Goal: Task Accomplishment & Management: Use online tool/utility

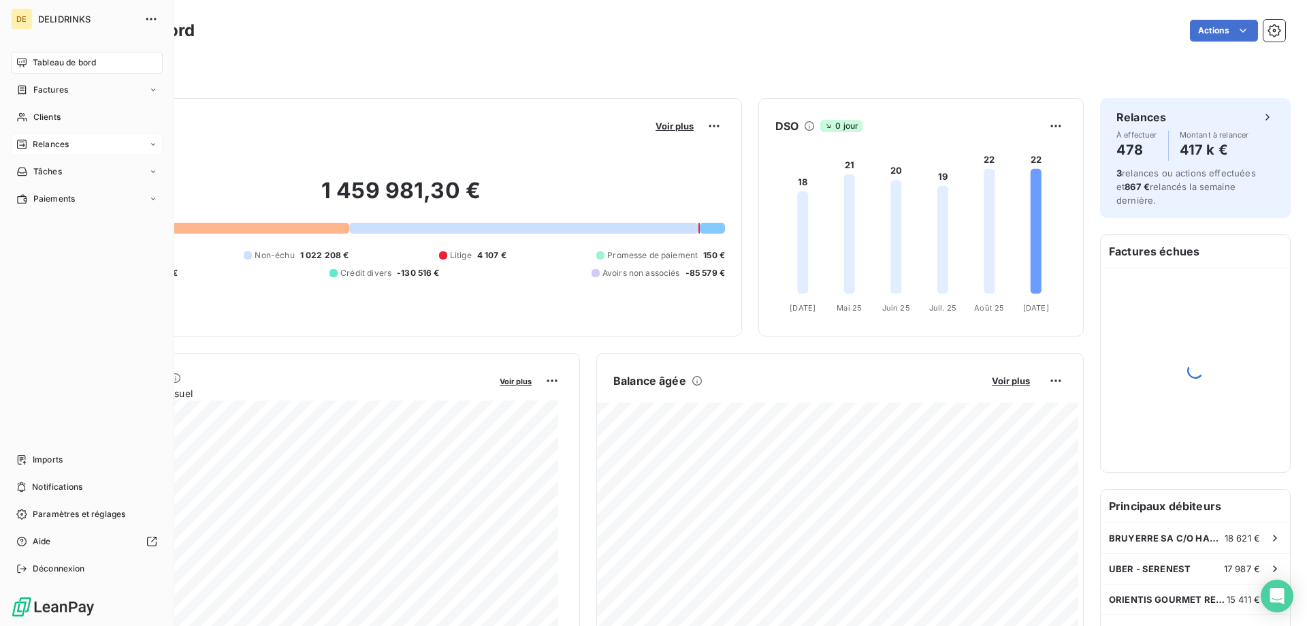
click at [27, 141] on div "Relances" at bounding box center [42, 144] width 52 height 12
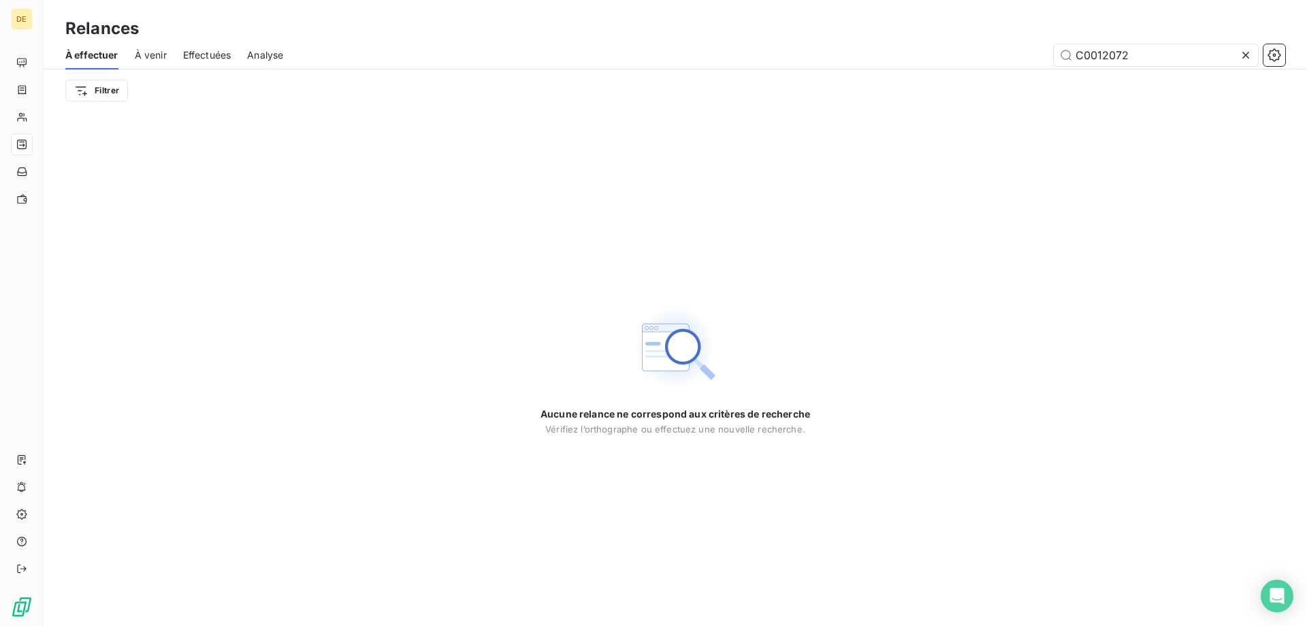
click at [1245, 56] on icon at bounding box center [1246, 55] width 7 height 7
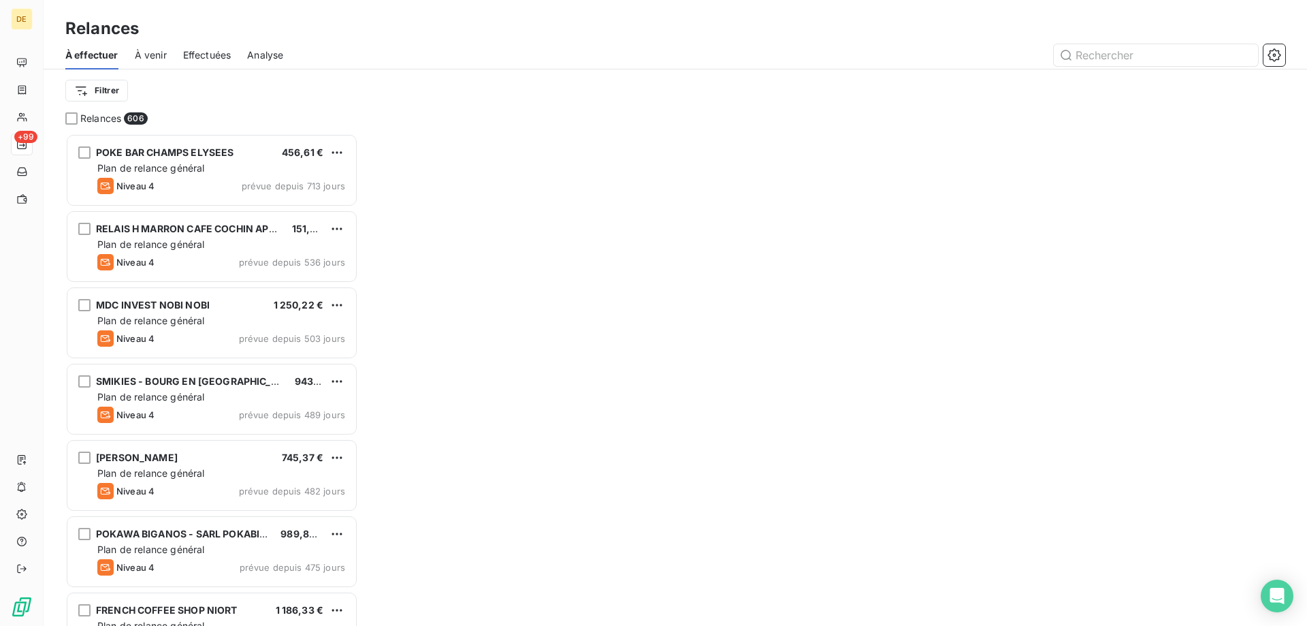
scroll to position [482, 283]
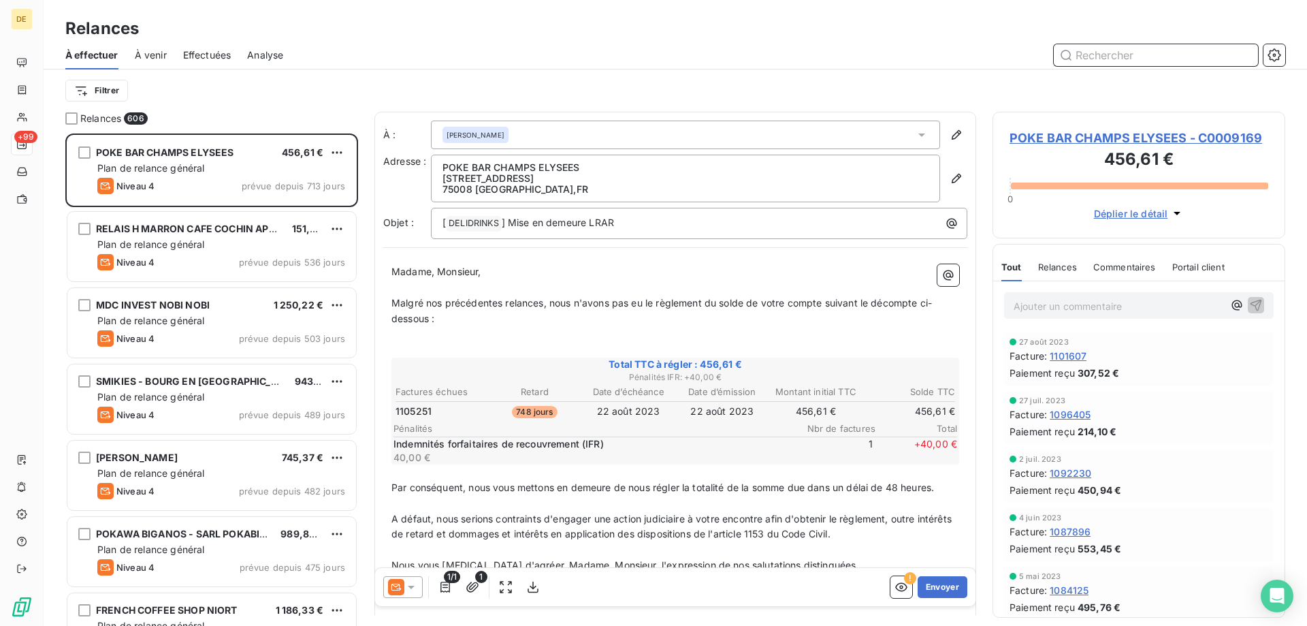
click at [1111, 49] on input "text" at bounding box center [1156, 55] width 204 height 22
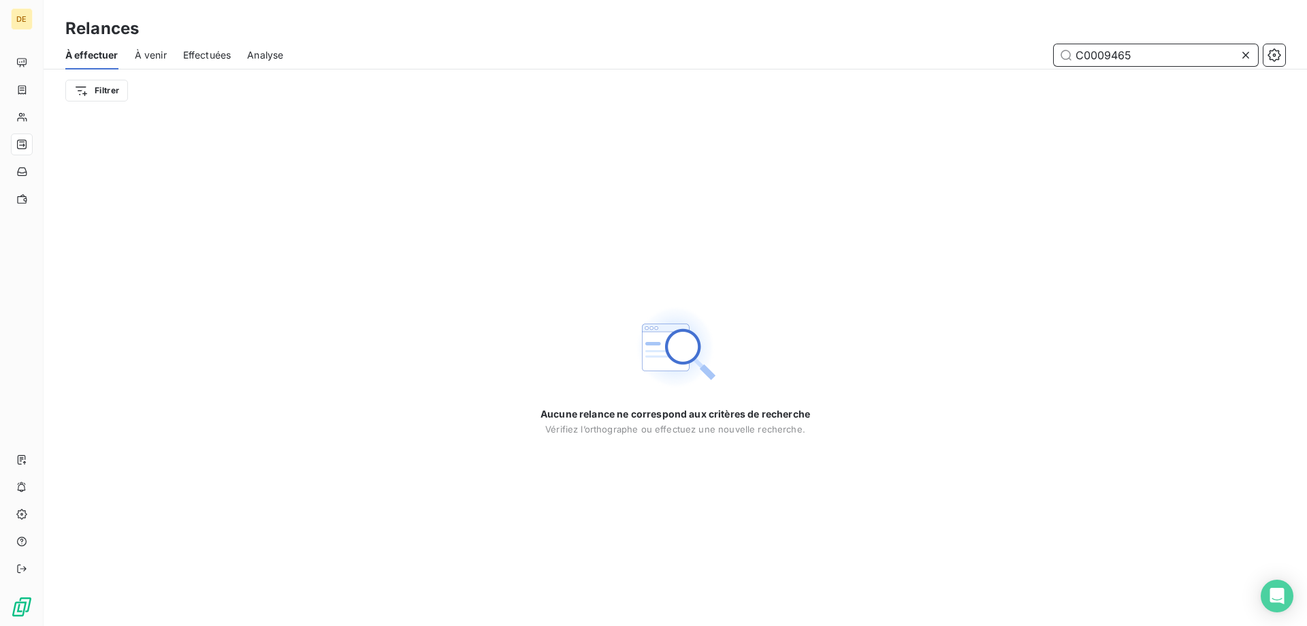
click at [1215, 61] on input "C0009465" at bounding box center [1156, 55] width 204 height 22
type input "C0009465"
click at [1243, 56] on icon at bounding box center [1246, 55] width 14 height 14
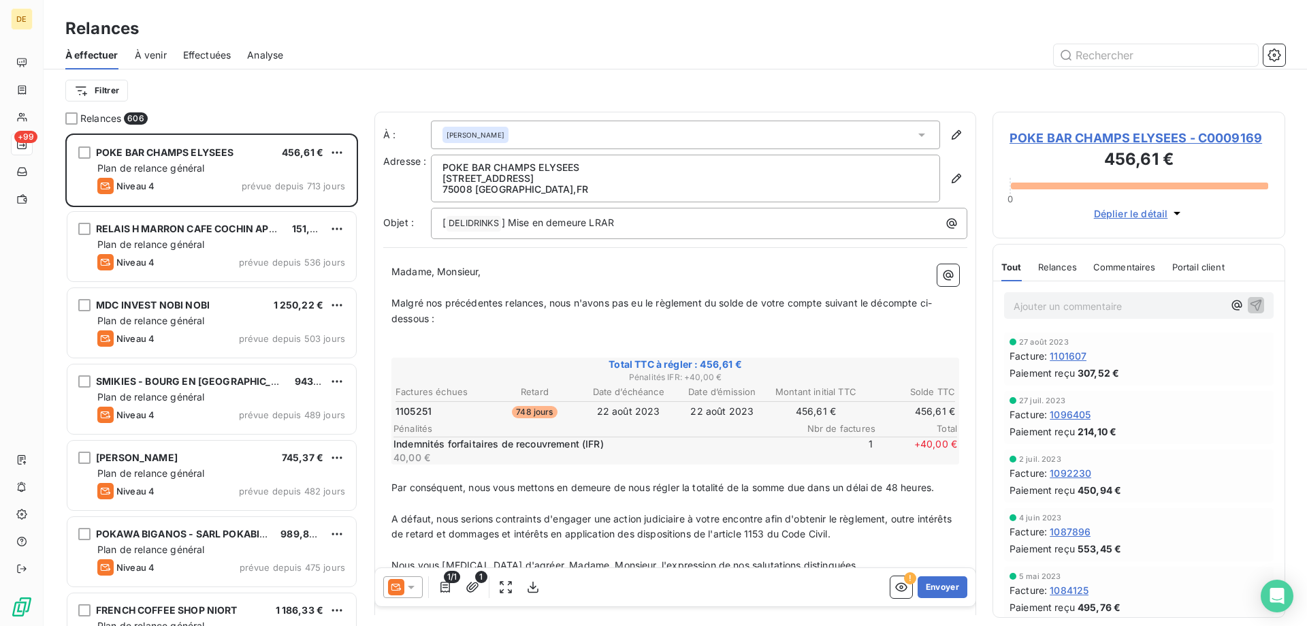
scroll to position [482, 283]
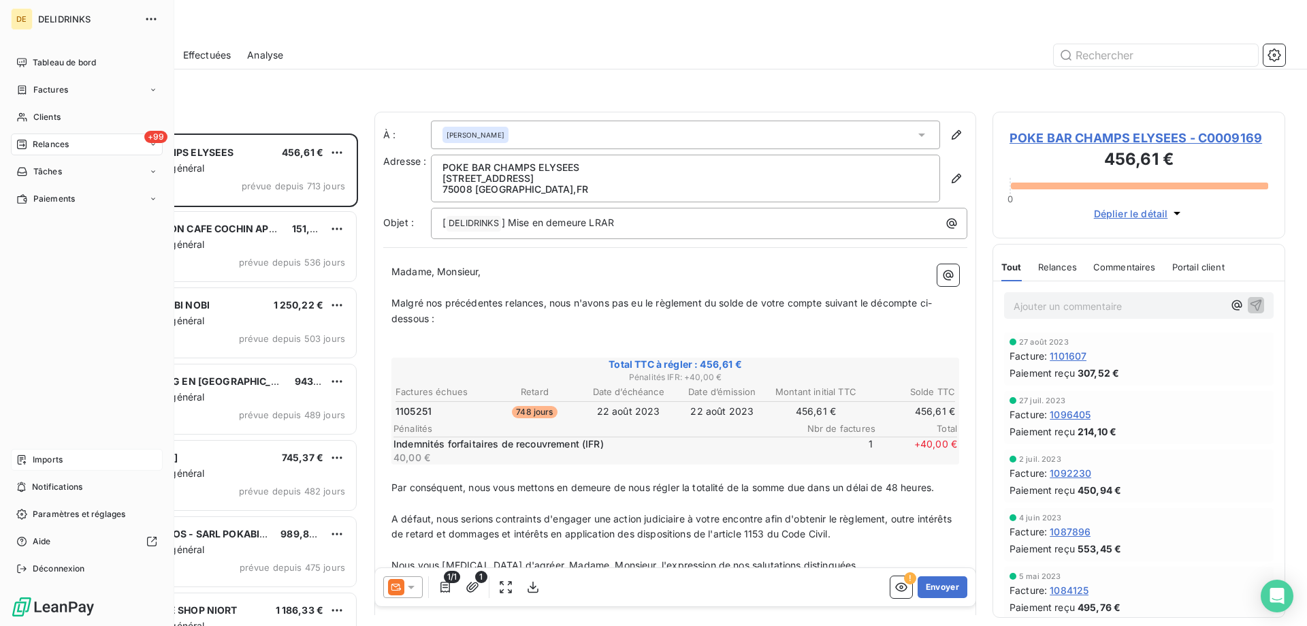
click at [37, 453] on div "Imports" at bounding box center [87, 460] width 152 height 22
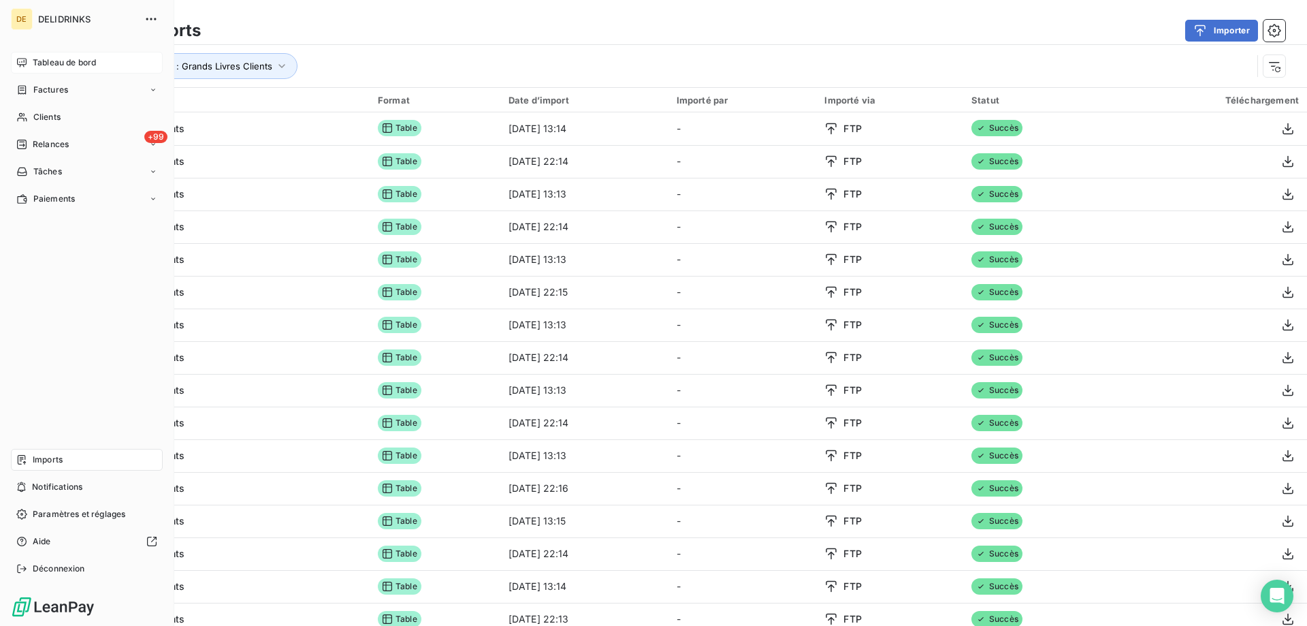
click at [22, 63] on icon at bounding box center [22, 62] width 10 height 9
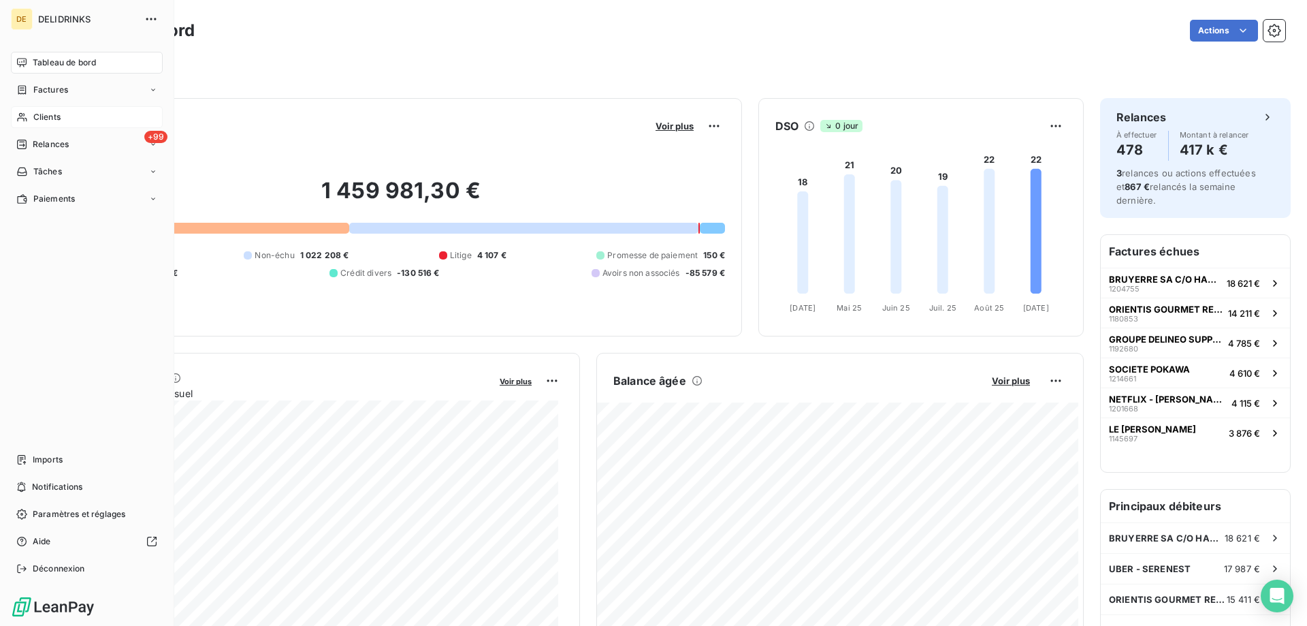
click at [69, 111] on div "Clients" at bounding box center [87, 117] width 152 height 22
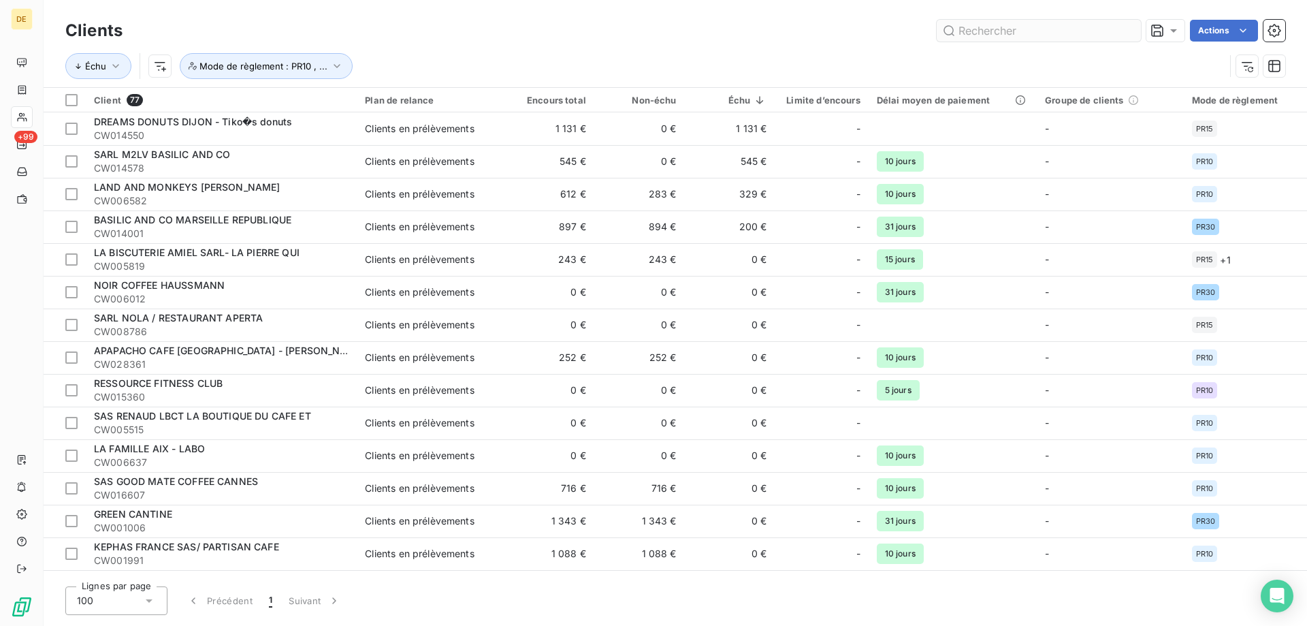
click at [1021, 33] on input "text" at bounding box center [1039, 31] width 204 height 22
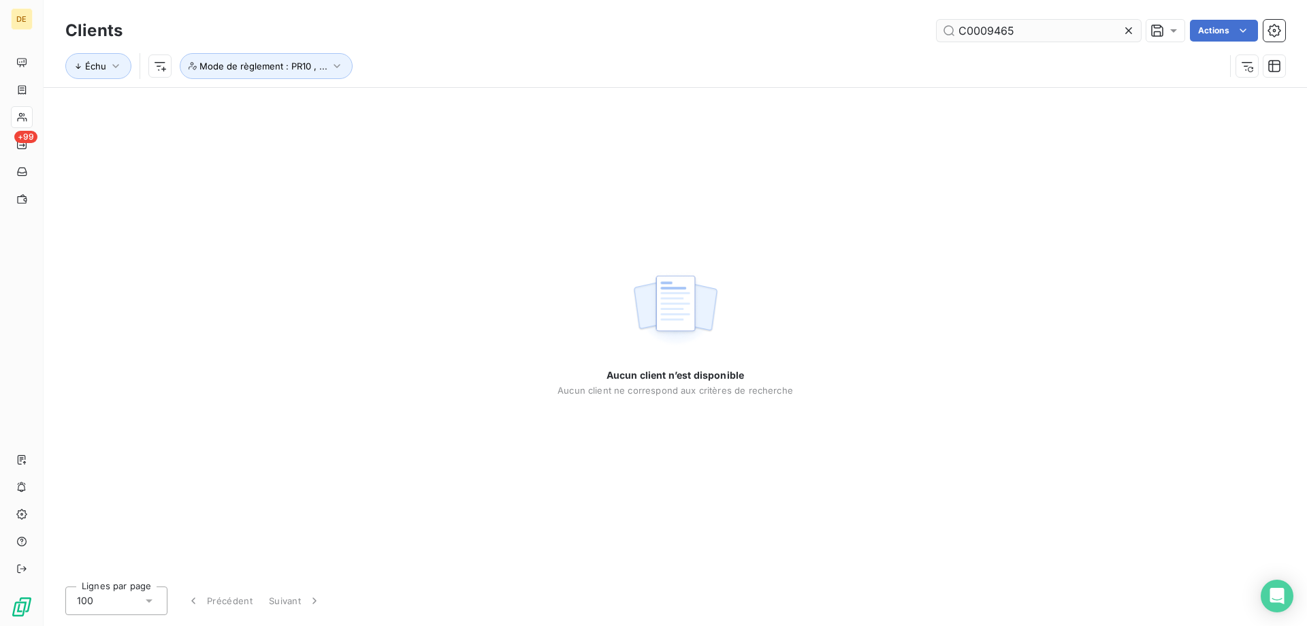
type input "C0009465"
click at [335, 57] on button "Mode de règlement : PR10 , ..." at bounding box center [266, 66] width 173 height 26
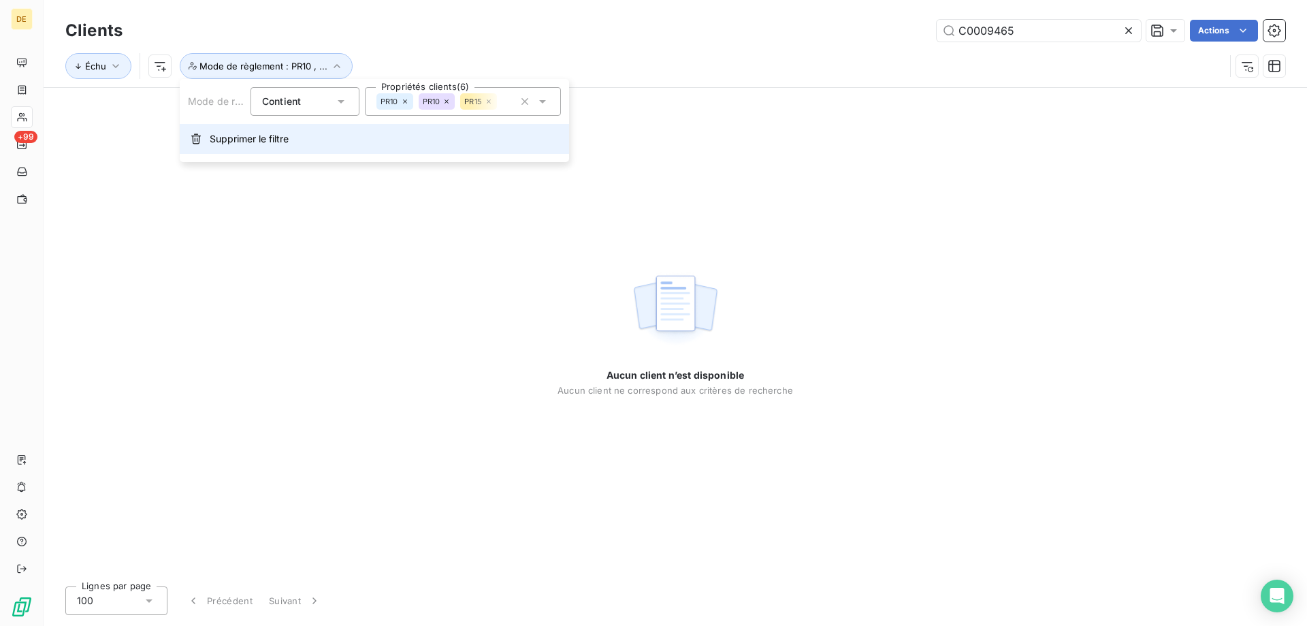
click at [245, 138] on span "Supprimer le filtre" at bounding box center [249, 139] width 79 height 14
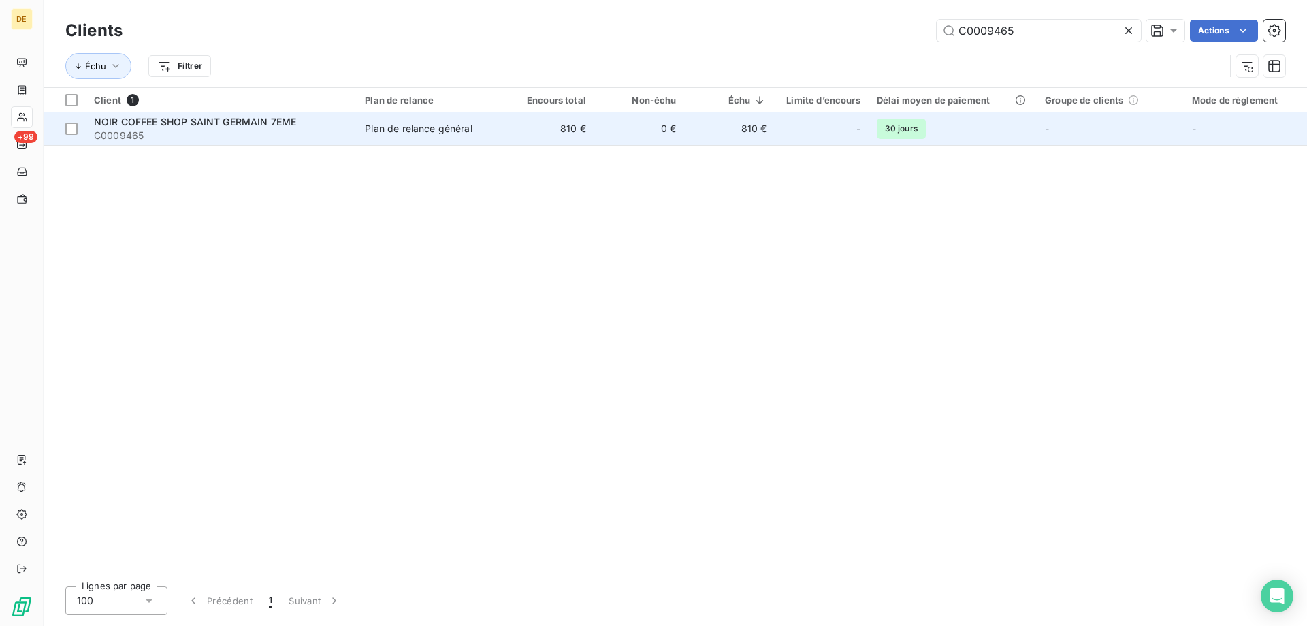
click at [237, 142] on td "NOIR COFFEE SHOP SAINT GERMAIN 7EME C0009465" at bounding box center [221, 128] width 271 height 33
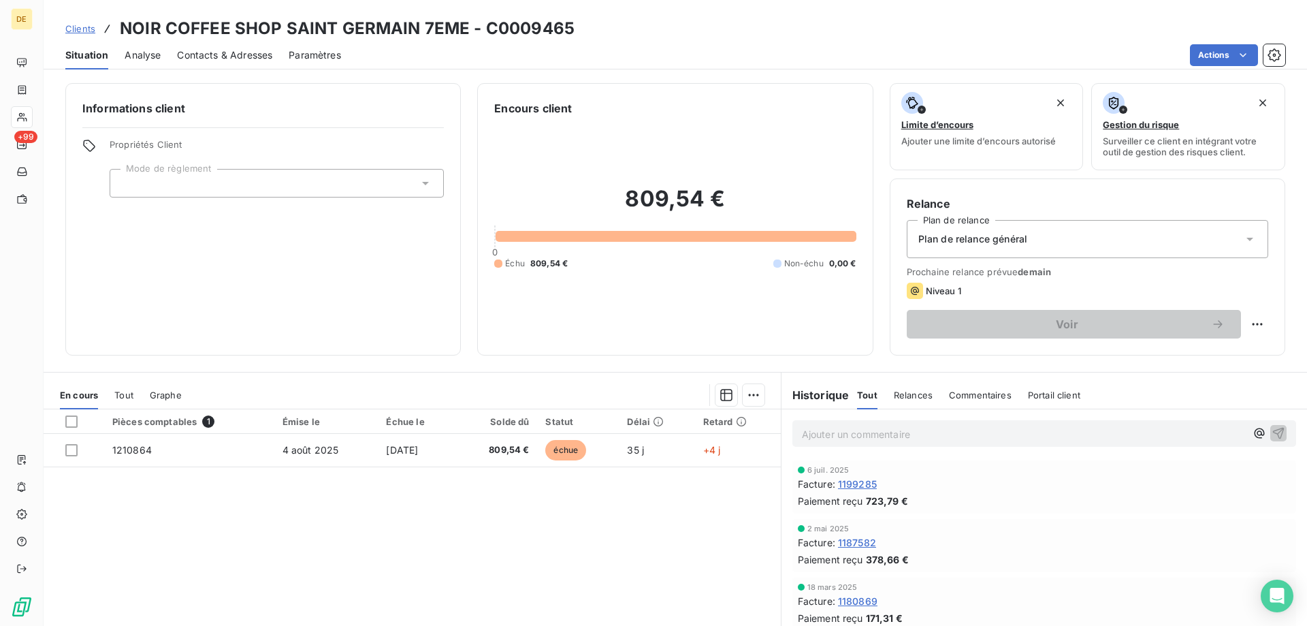
click at [1079, 227] on div "Plan de relance général" at bounding box center [1088, 239] width 362 height 38
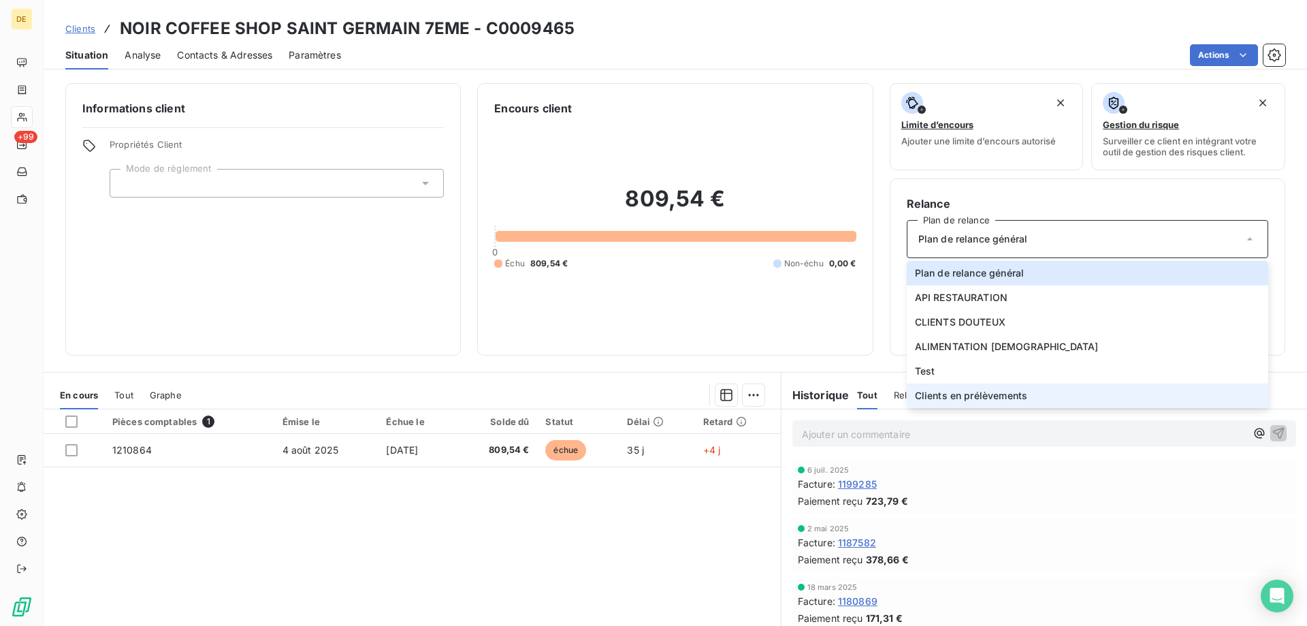
click at [938, 398] on span "Clients en prélèvements" at bounding box center [971, 396] width 112 height 14
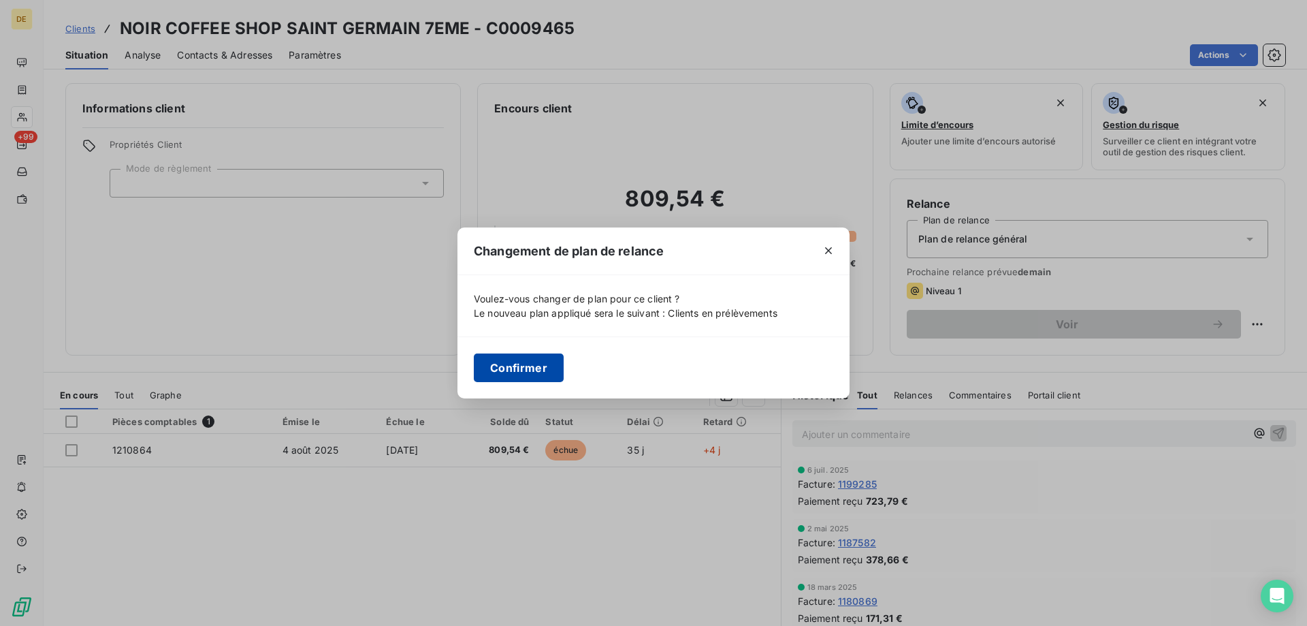
click at [507, 368] on button "Confirmer" at bounding box center [519, 367] width 90 height 29
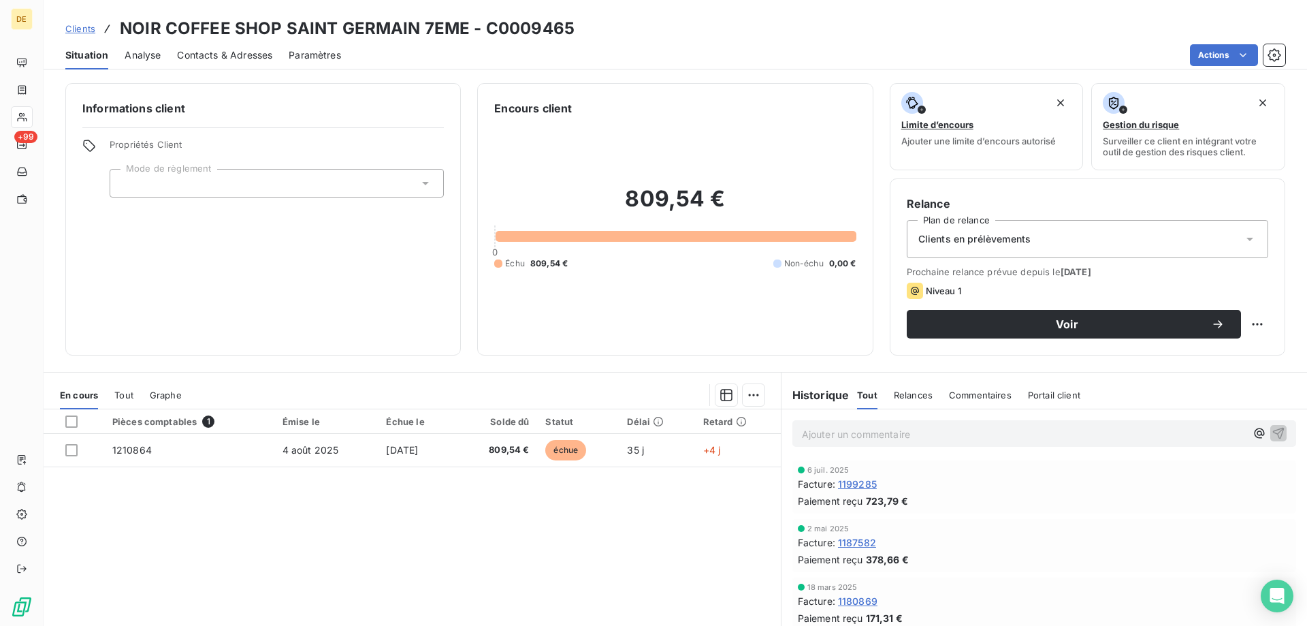
click at [189, 30] on h3 "NOIR COFFEE SHOP SAINT GERMAIN 7EME - C0009465" at bounding box center [347, 28] width 455 height 25
click at [84, 27] on span "Clients" at bounding box center [80, 28] width 30 height 11
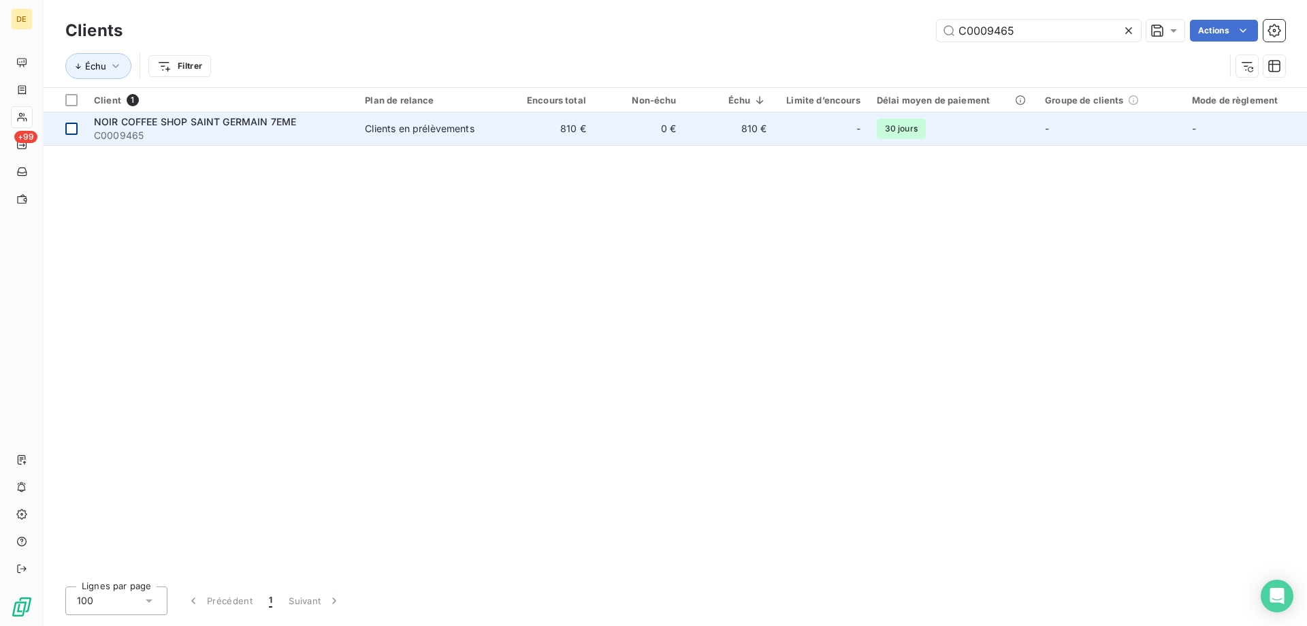
click at [75, 129] on div at bounding box center [71, 129] width 12 height 12
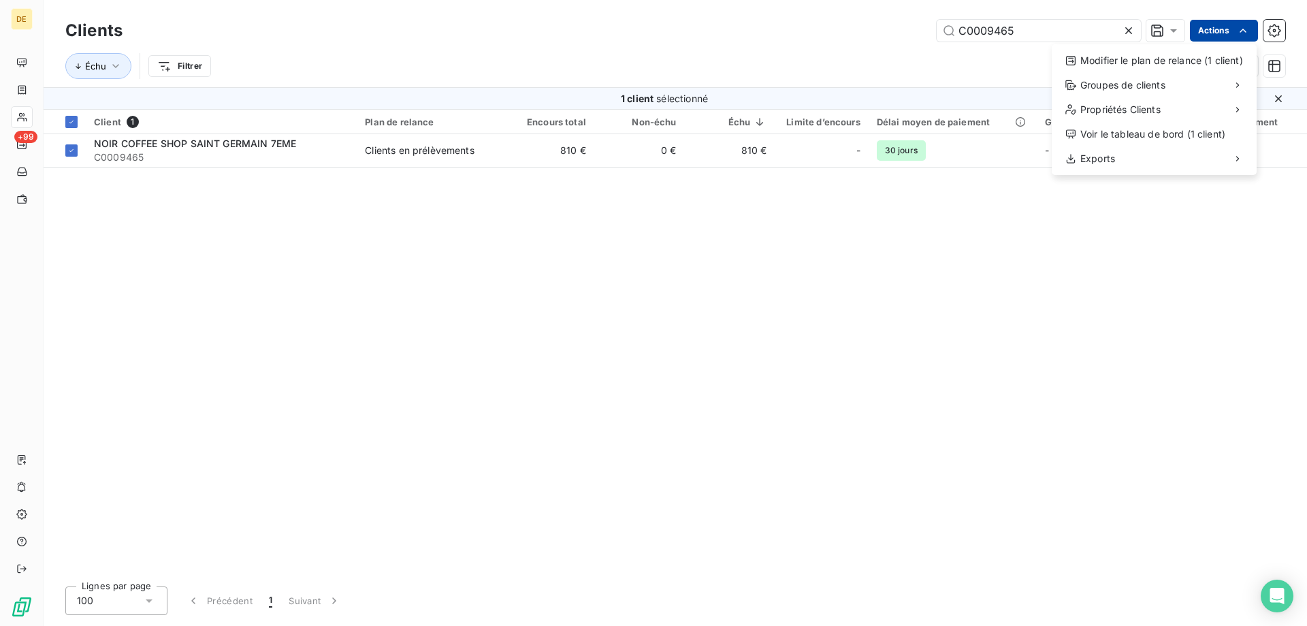
click at [1218, 34] on html "DE +99 Clients C0009465 Actions Modifier le plan de relance (1 client) Groupes …" at bounding box center [653, 313] width 1307 height 626
click at [1166, 63] on div "Modifier le plan de relance (1 client)" at bounding box center [1154, 61] width 194 height 22
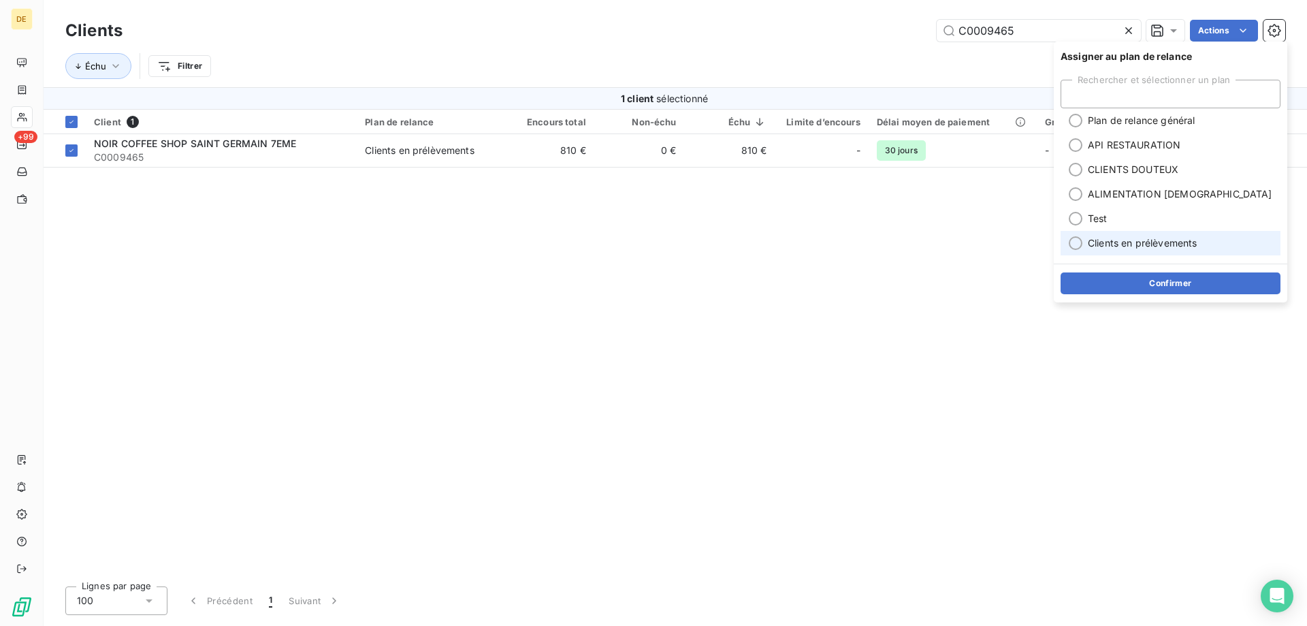
click at [1074, 242] on div at bounding box center [1076, 243] width 14 height 14
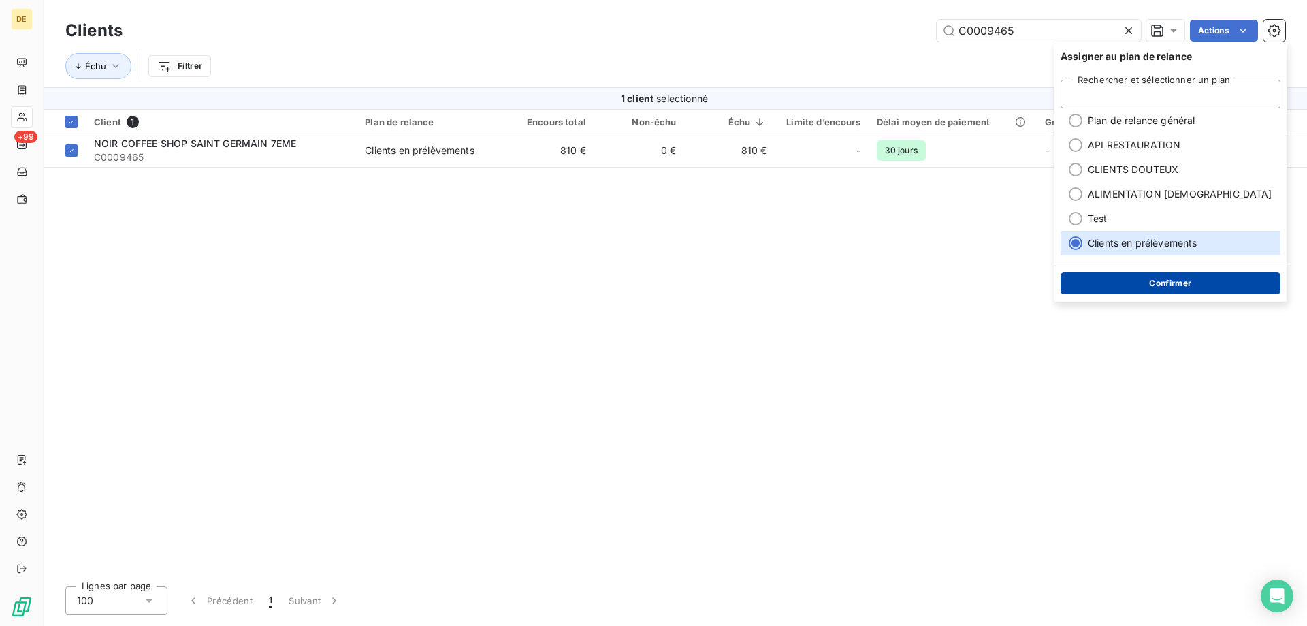
click at [1140, 280] on button "Confirmer" at bounding box center [1171, 283] width 220 height 22
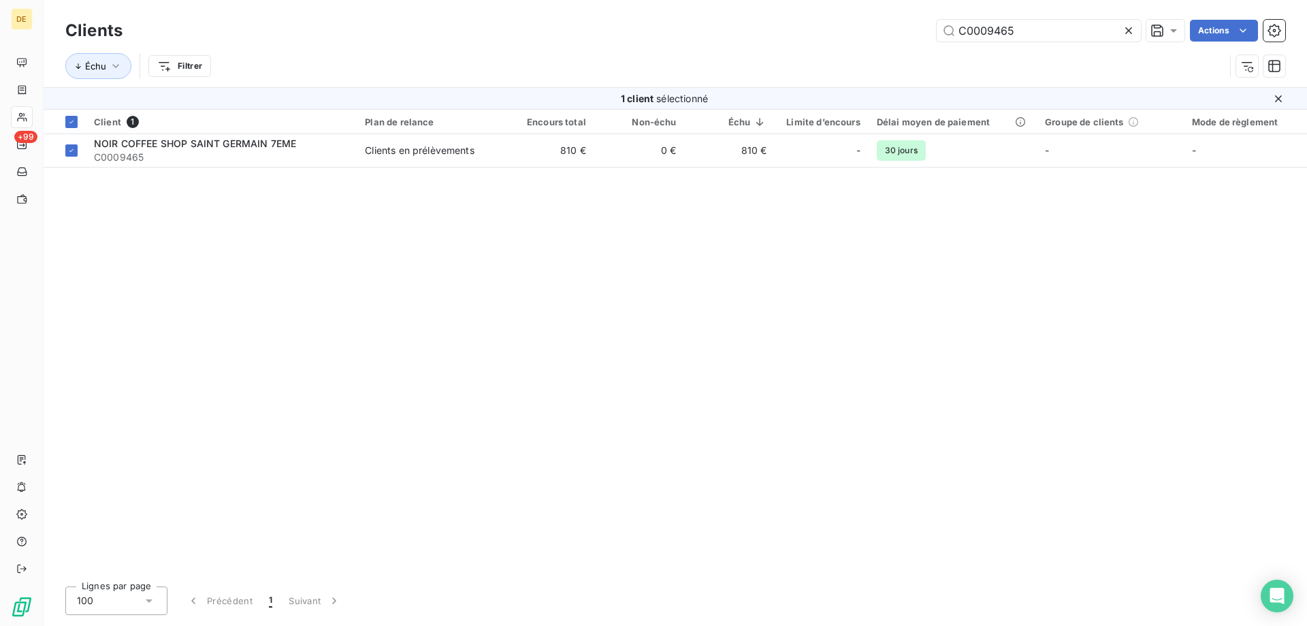
click at [77, 152] on div at bounding box center [71, 150] width 12 height 12
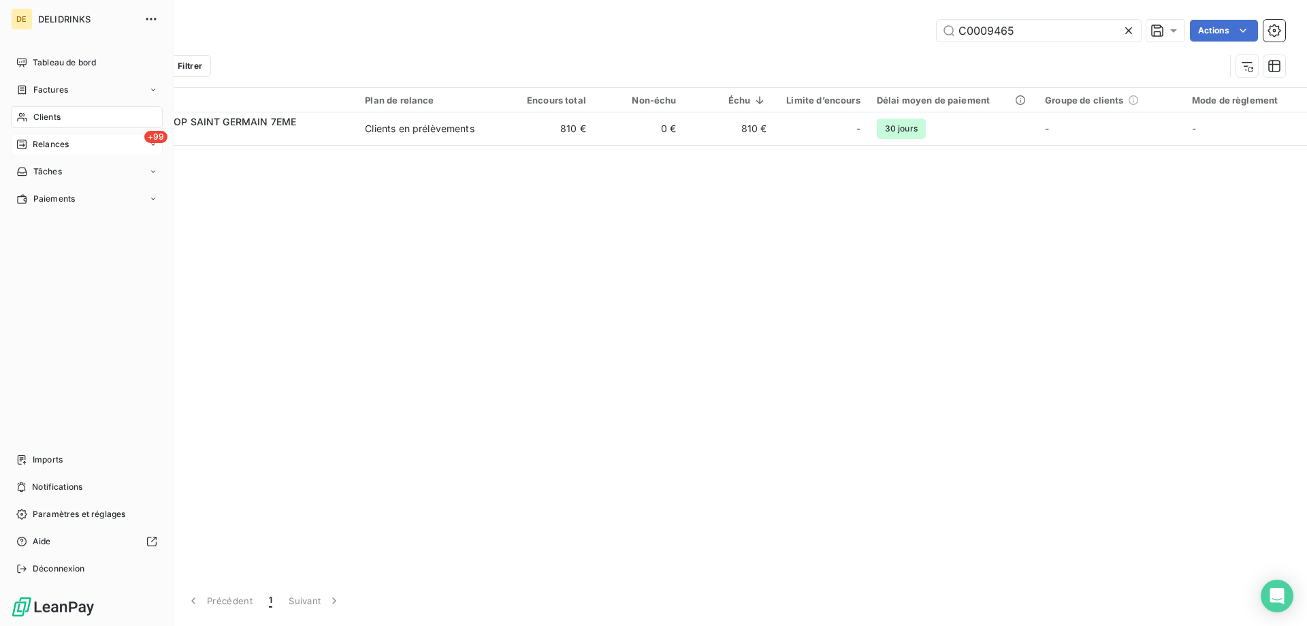
click at [52, 148] on span "Relances" at bounding box center [51, 144] width 36 height 12
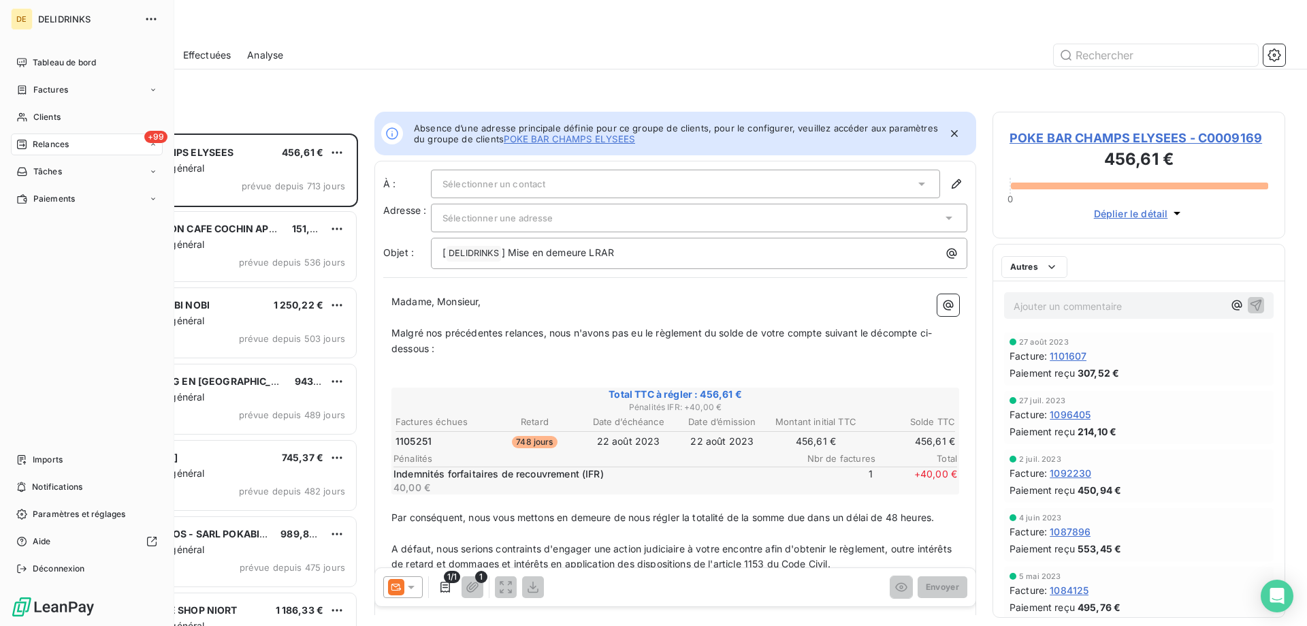
scroll to position [482, 283]
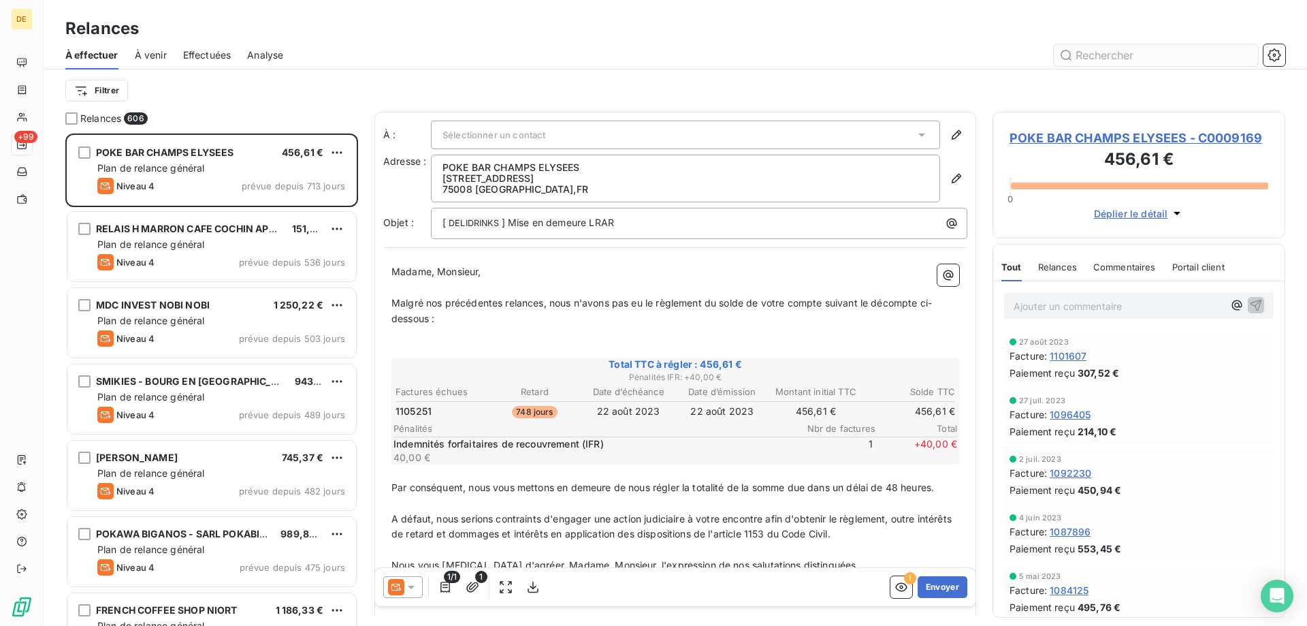
click at [1134, 59] on input "text" at bounding box center [1156, 55] width 204 height 22
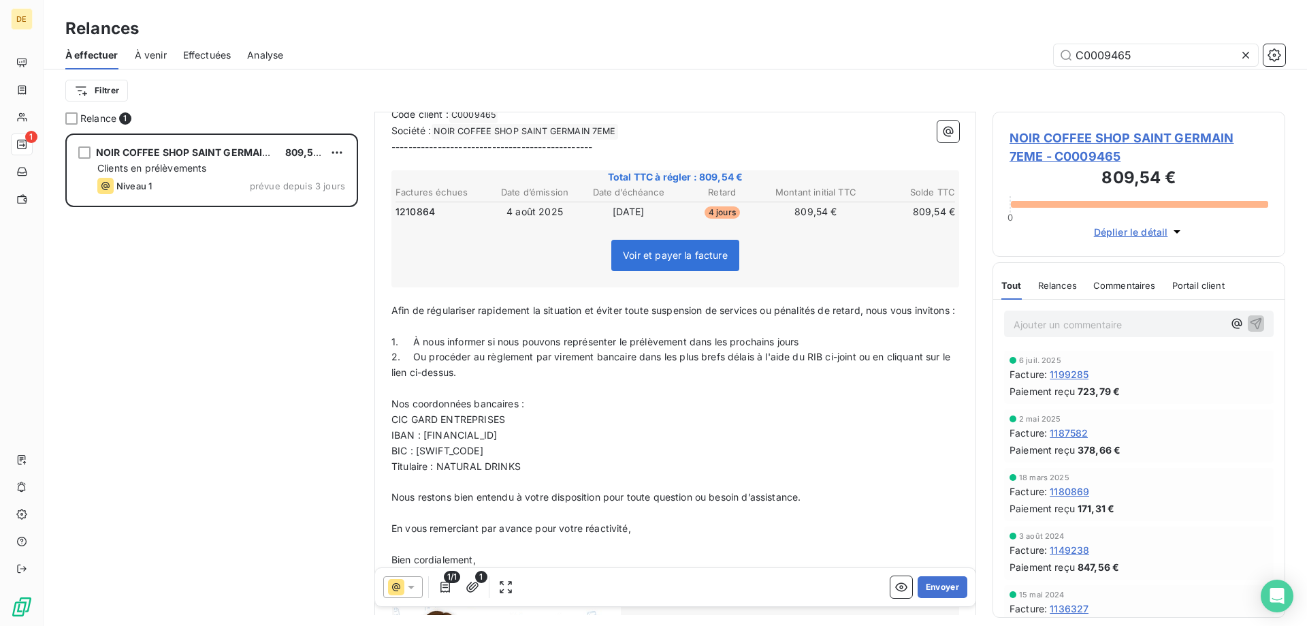
scroll to position [513, 0]
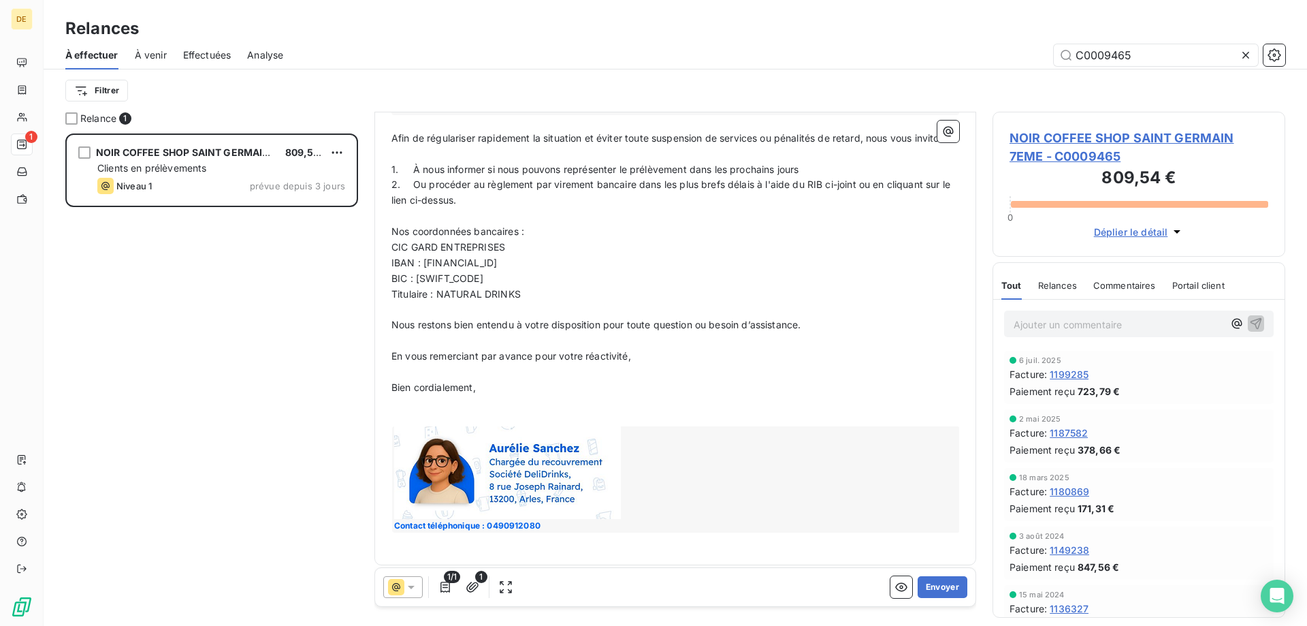
click at [432, 411] on p "﻿" at bounding box center [676, 419] width 568 height 16
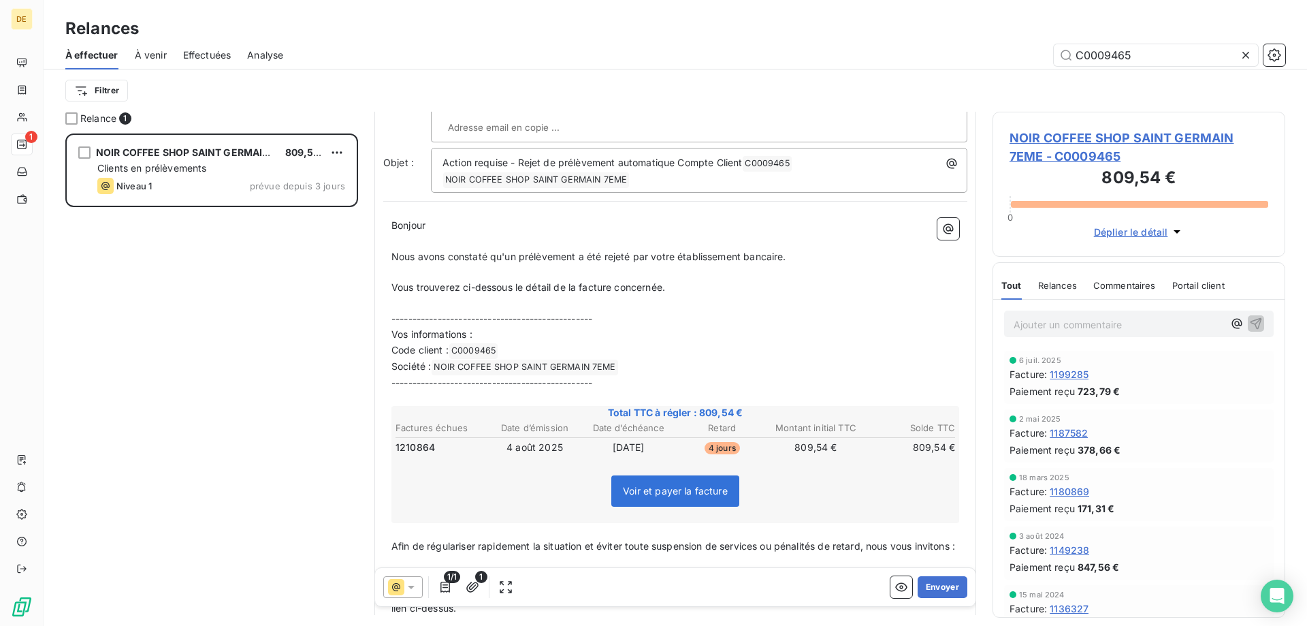
scroll to position [0, 0]
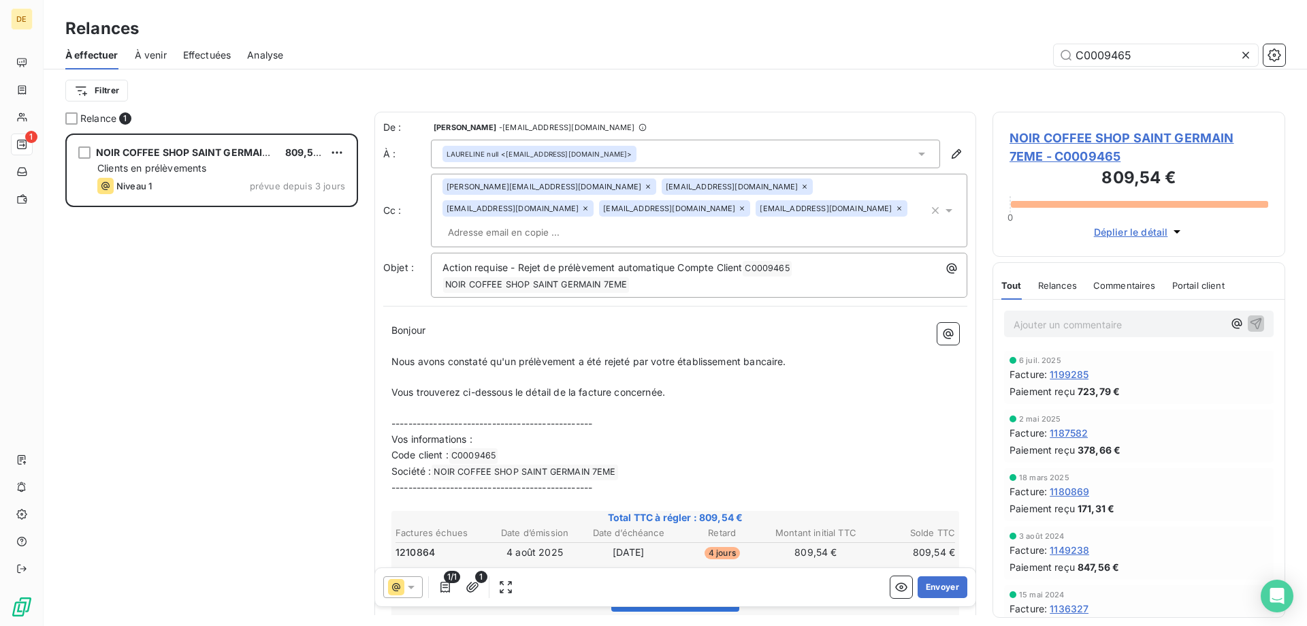
click at [600, 222] on input "text" at bounding box center [521, 232] width 157 height 20
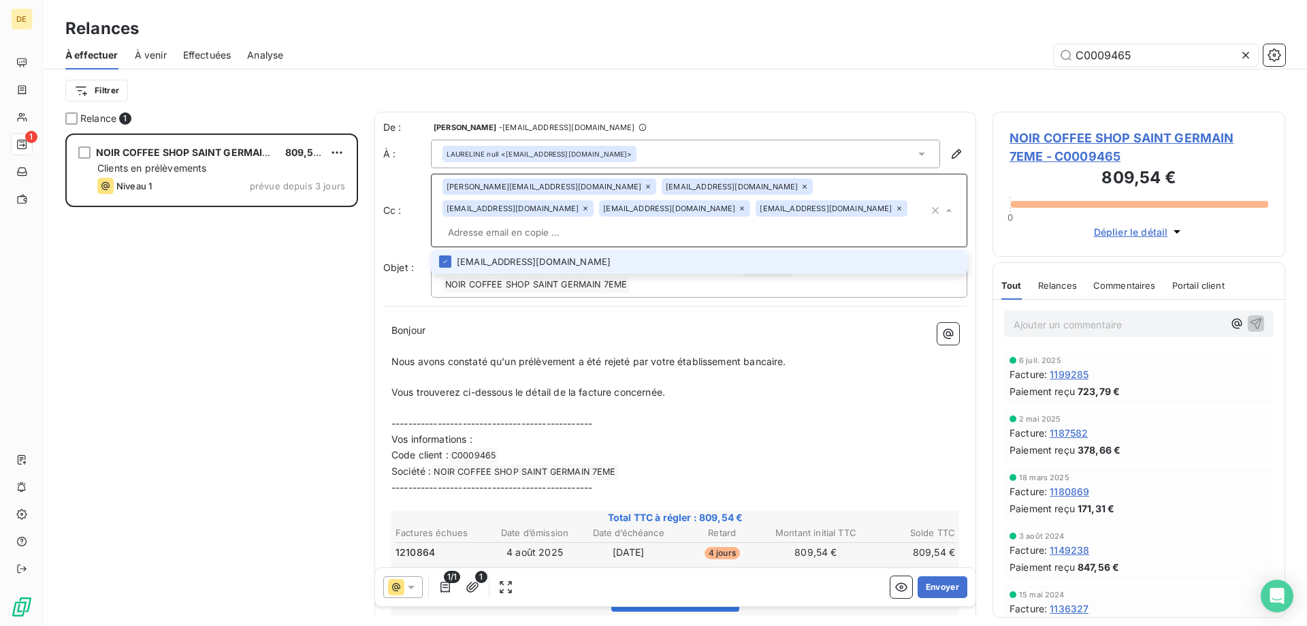
click at [723, 385] on p "Vous trouverez ci-dessous le détail de la facture concernée." at bounding box center [676, 393] width 568 height 16
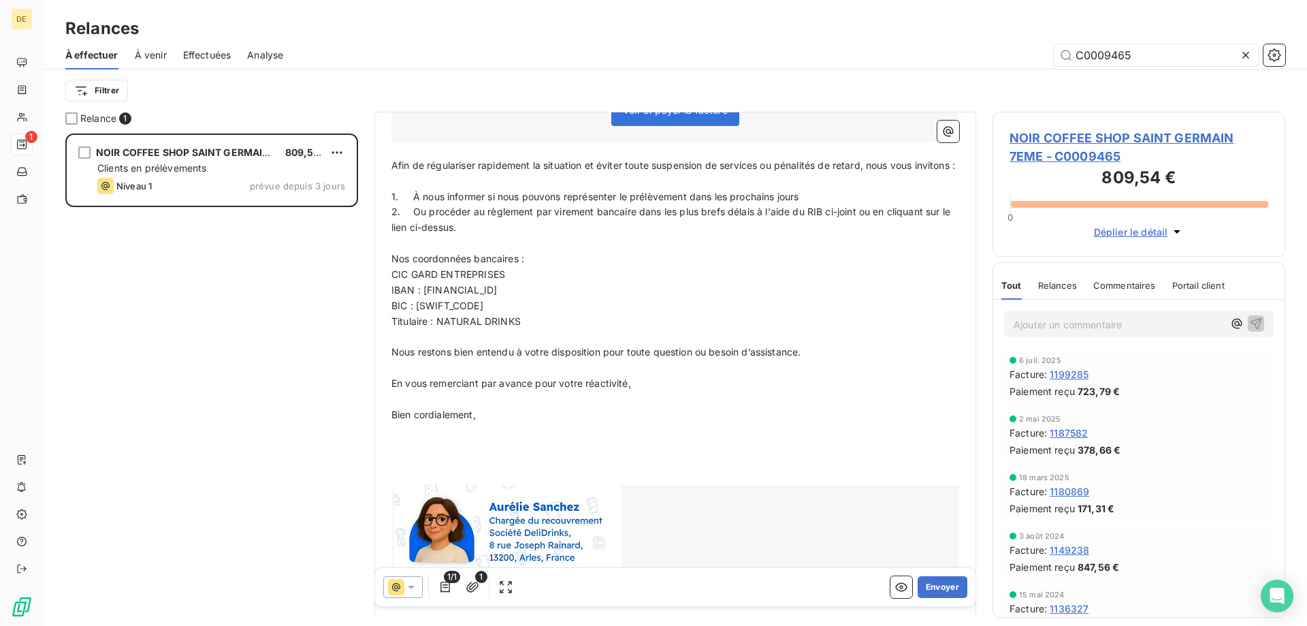
scroll to position [545, 0]
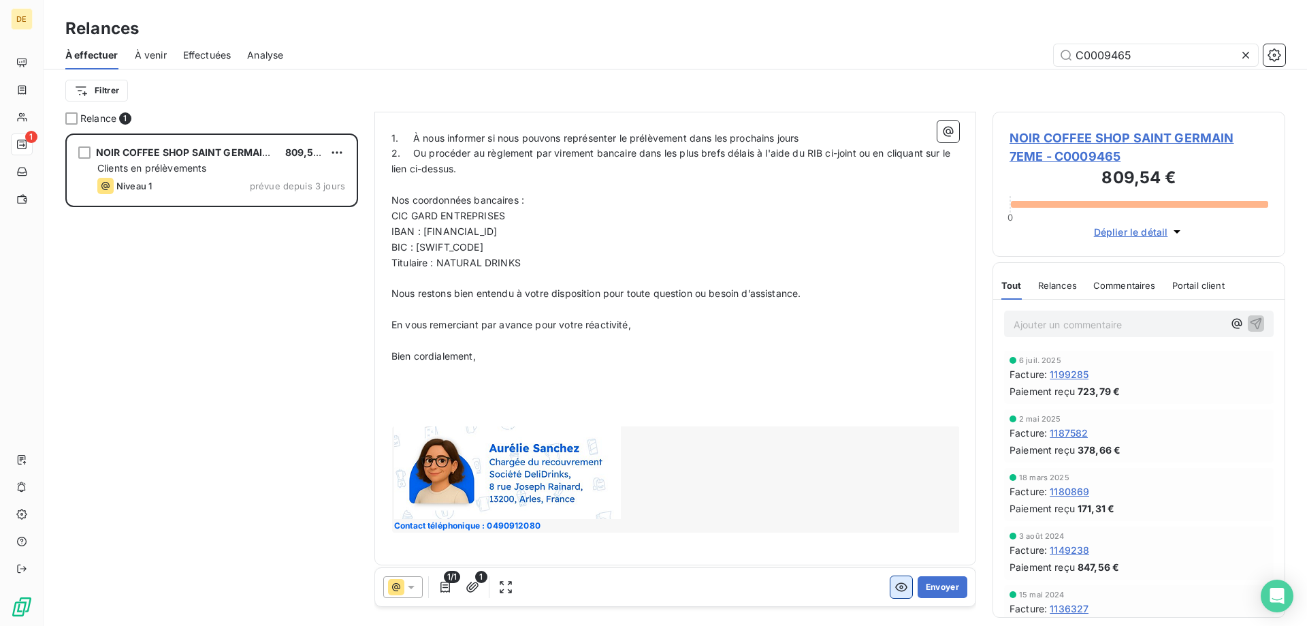
click at [899, 592] on button "button" at bounding box center [902, 587] width 22 height 22
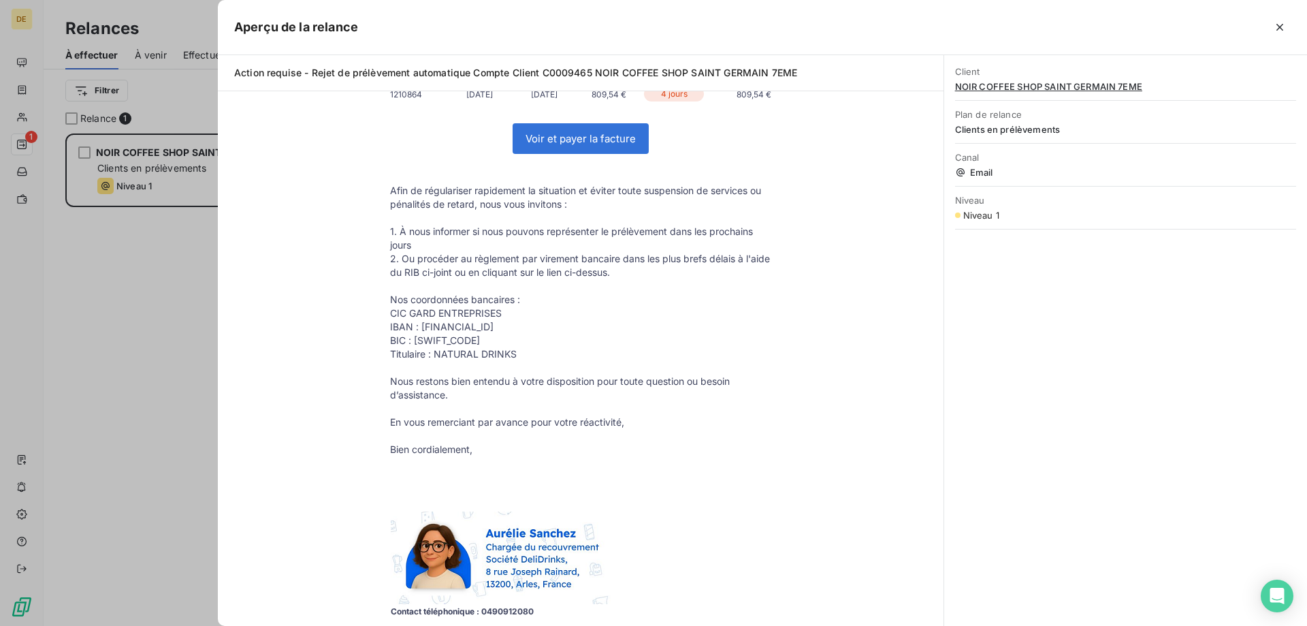
scroll to position [409, 0]
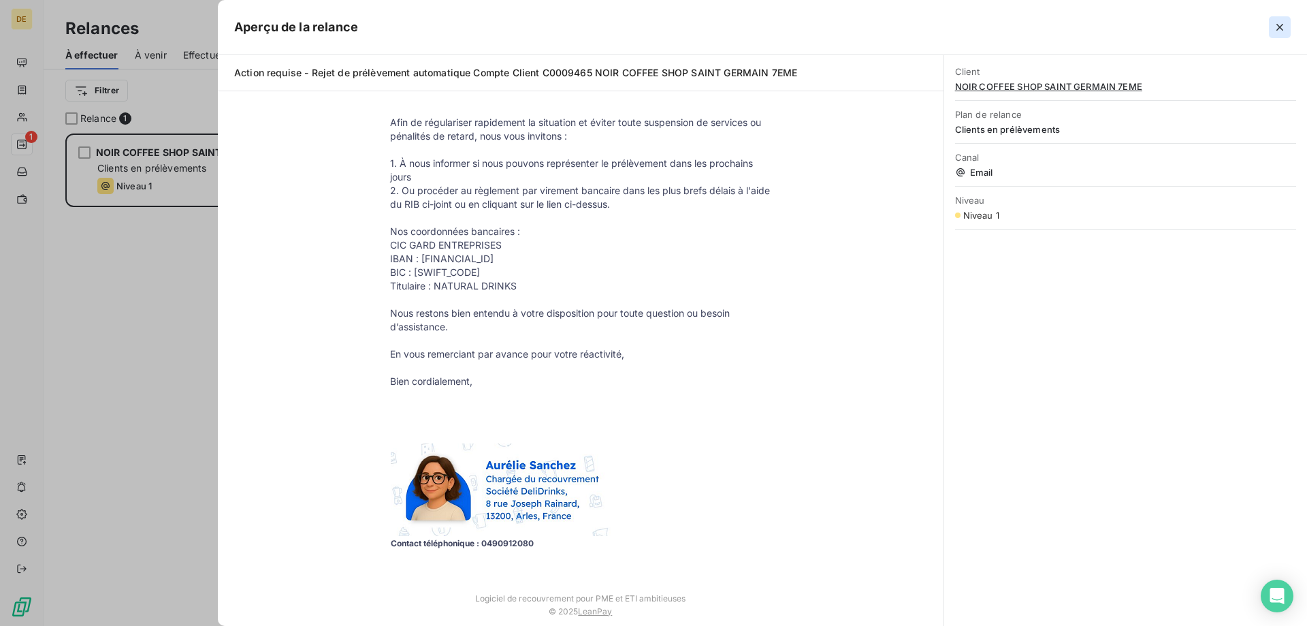
click at [1285, 31] on icon "button" at bounding box center [1280, 27] width 14 height 14
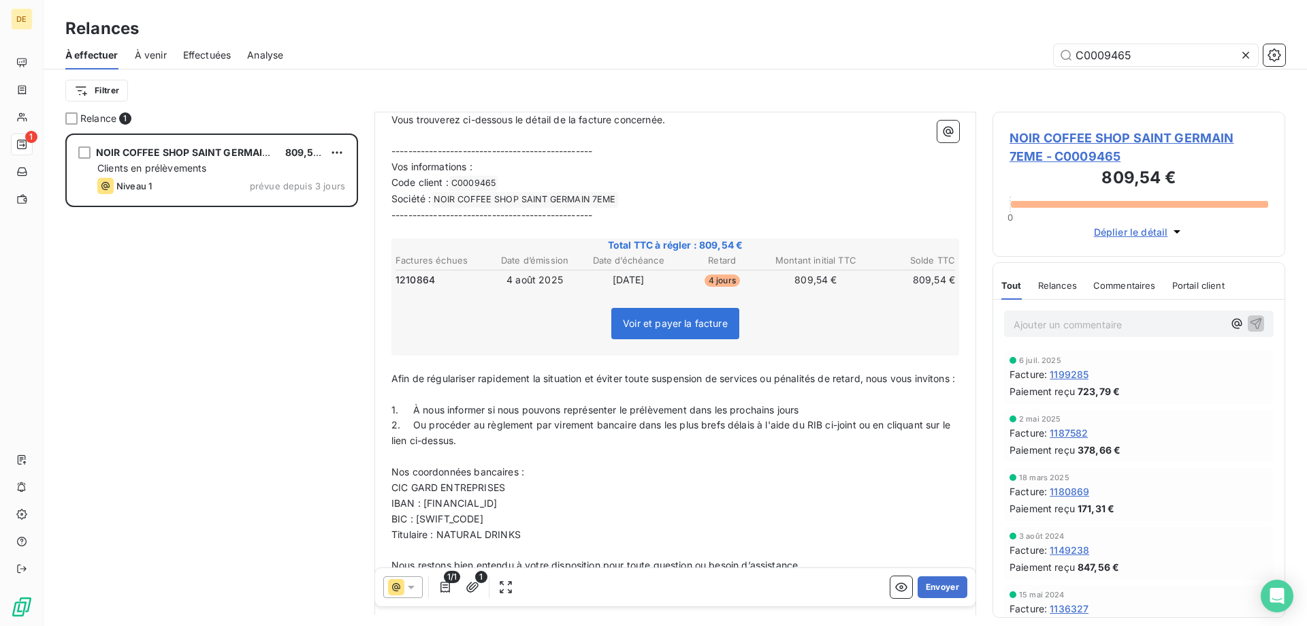
scroll to position [545, 0]
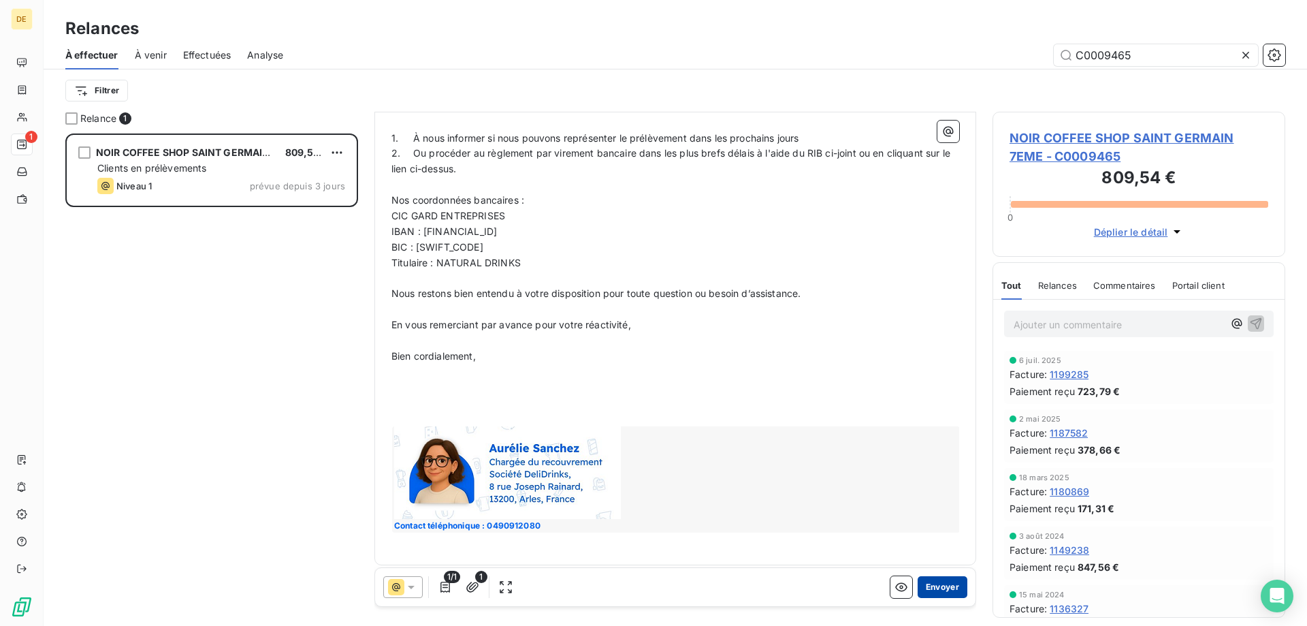
click at [929, 581] on button "Envoyer" at bounding box center [943, 587] width 50 height 22
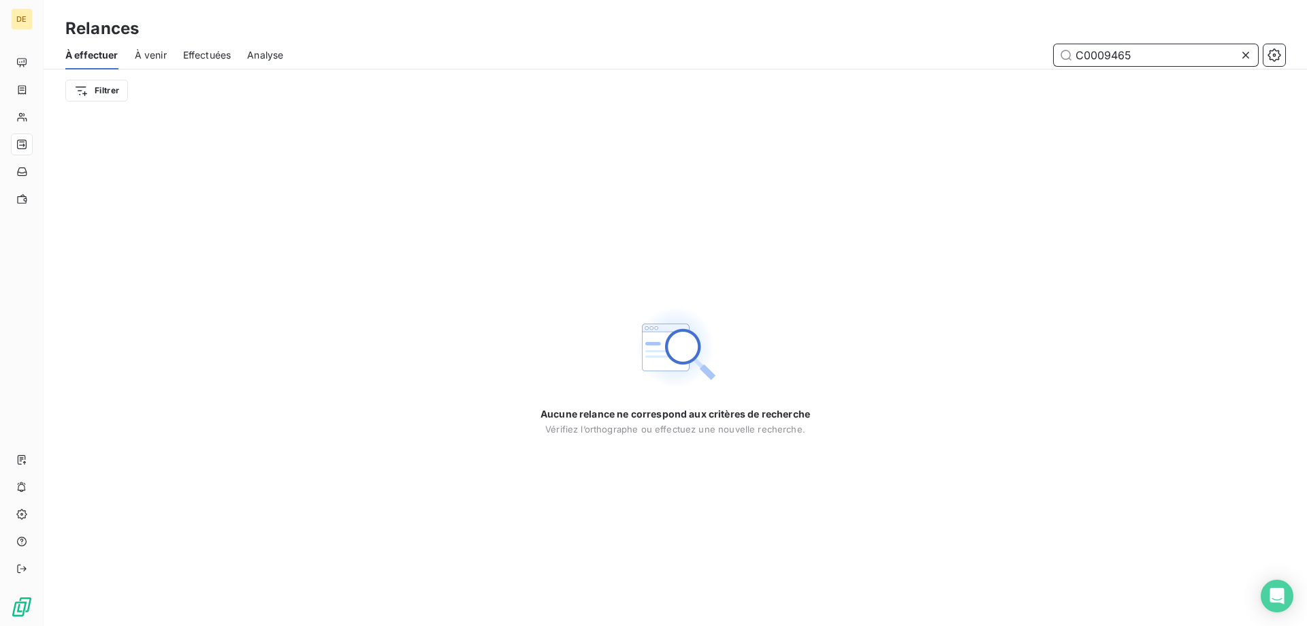
drag, startPoint x: 1169, startPoint y: 49, endPoint x: 1101, endPoint y: 60, distance: 69.0
click at [1101, 60] on input "C0009465" at bounding box center [1156, 55] width 204 height 22
drag, startPoint x: 1081, startPoint y: 63, endPoint x: 1125, endPoint y: 60, distance: 44.3
click at [1083, 62] on input "C00010573" at bounding box center [1156, 55] width 204 height 22
click at [1097, 56] on input "C00010573" at bounding box center [1156, 55] width 204 height 22
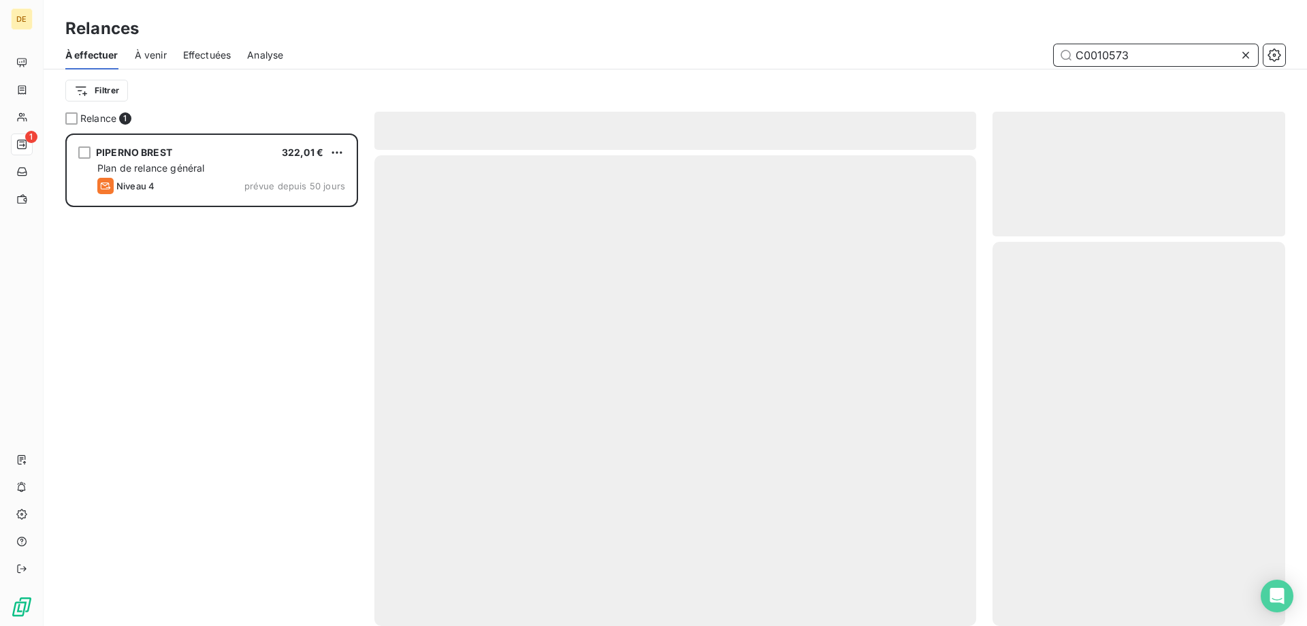
scroll to position [482, 283]
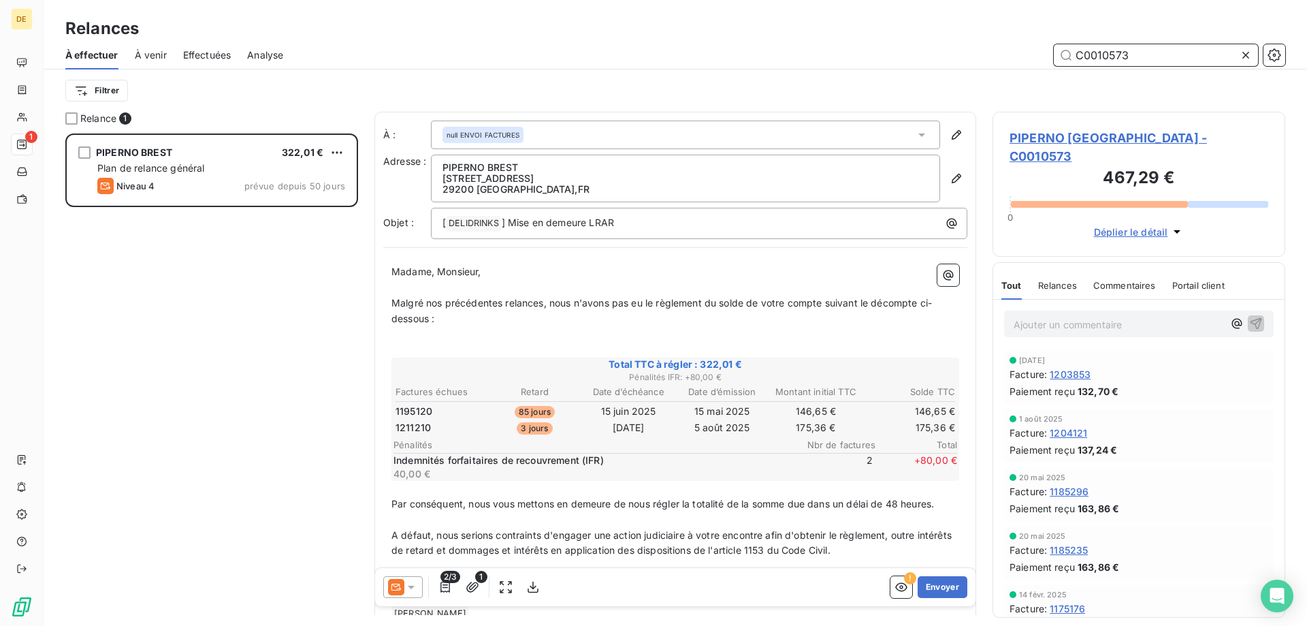
type input "C0010573"
click at [594, 138] on div "null ENVOI FACTURES" at bounding box center [685, 135] width 509 height 29
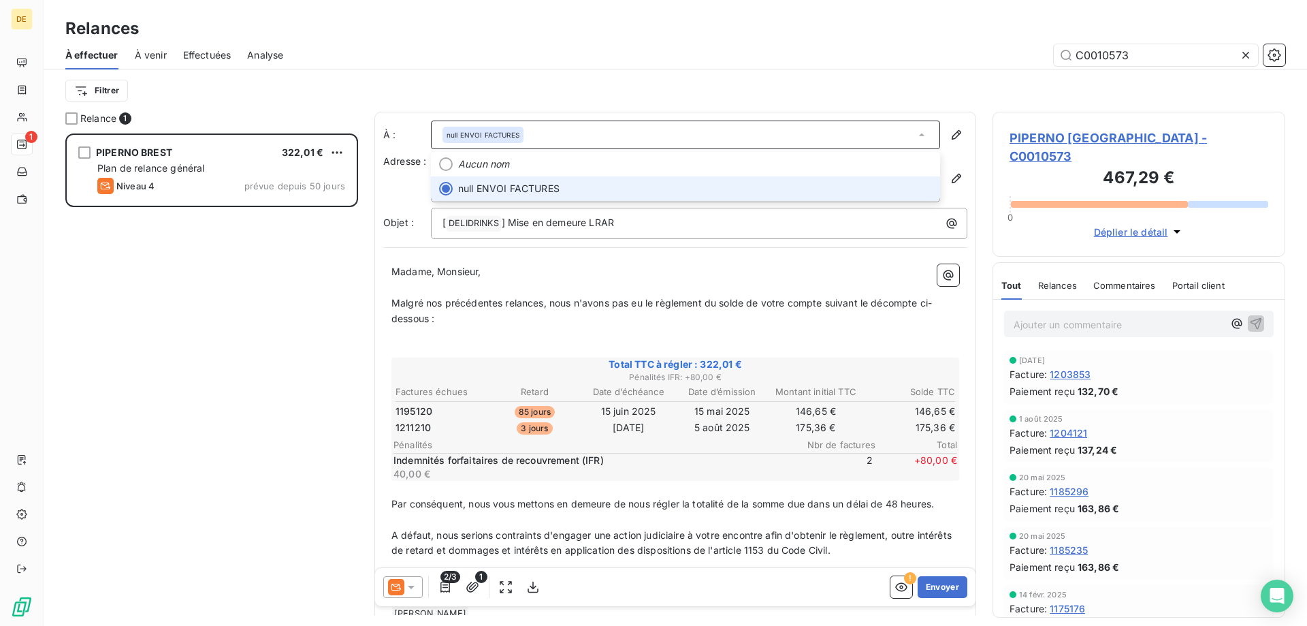
click at [594, 138] on div "null ENVOI FACTURES" at bounding box center [685, 135] width 509 height 29
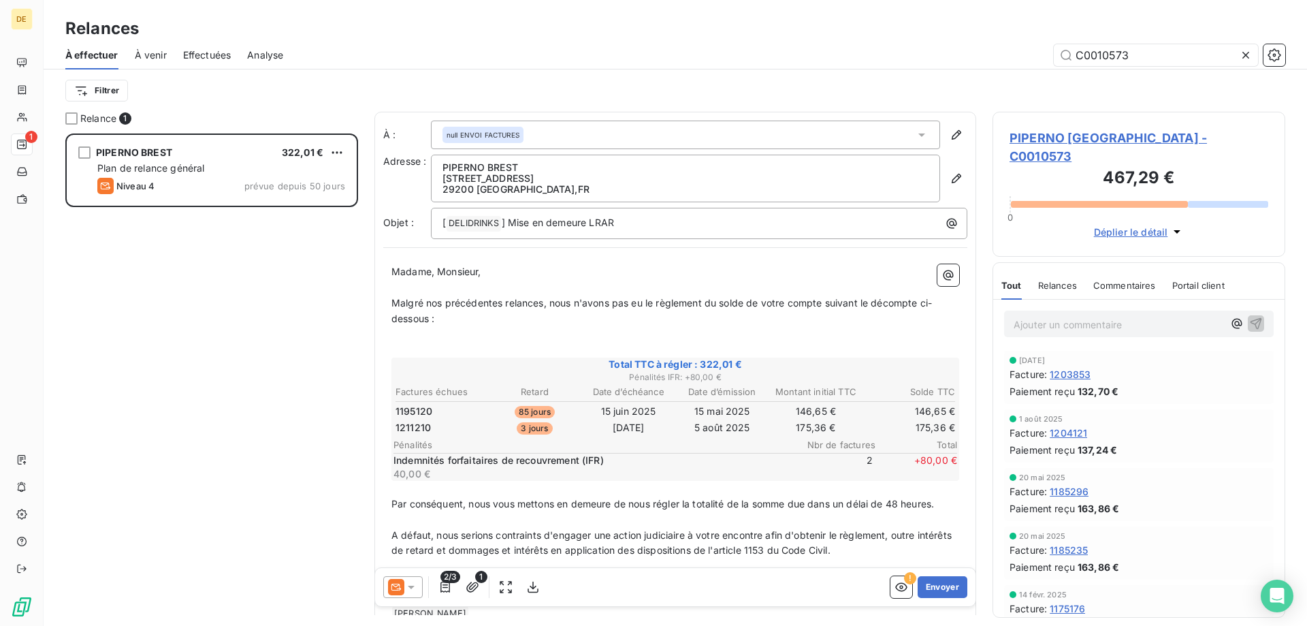
click at [418, 584] on div at bounding box center [402, 587] width 39 height 22
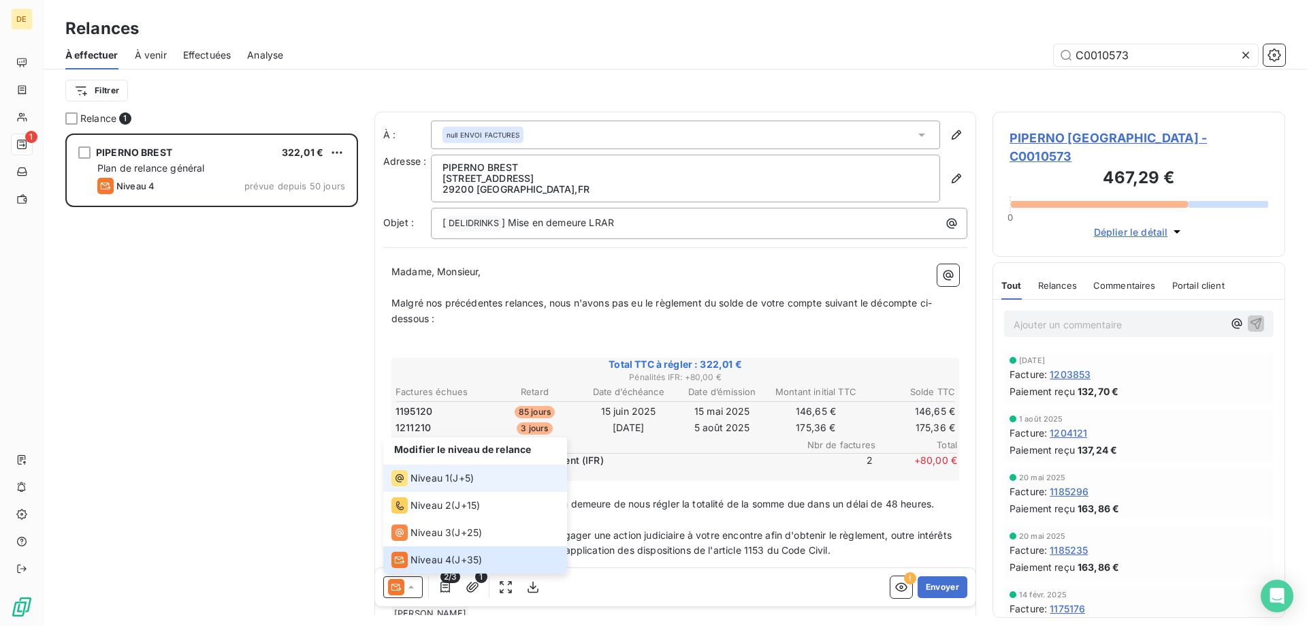
click at [445, 480] on span "Niveau 1" at bounding box center [430, 478] width 39 height 14
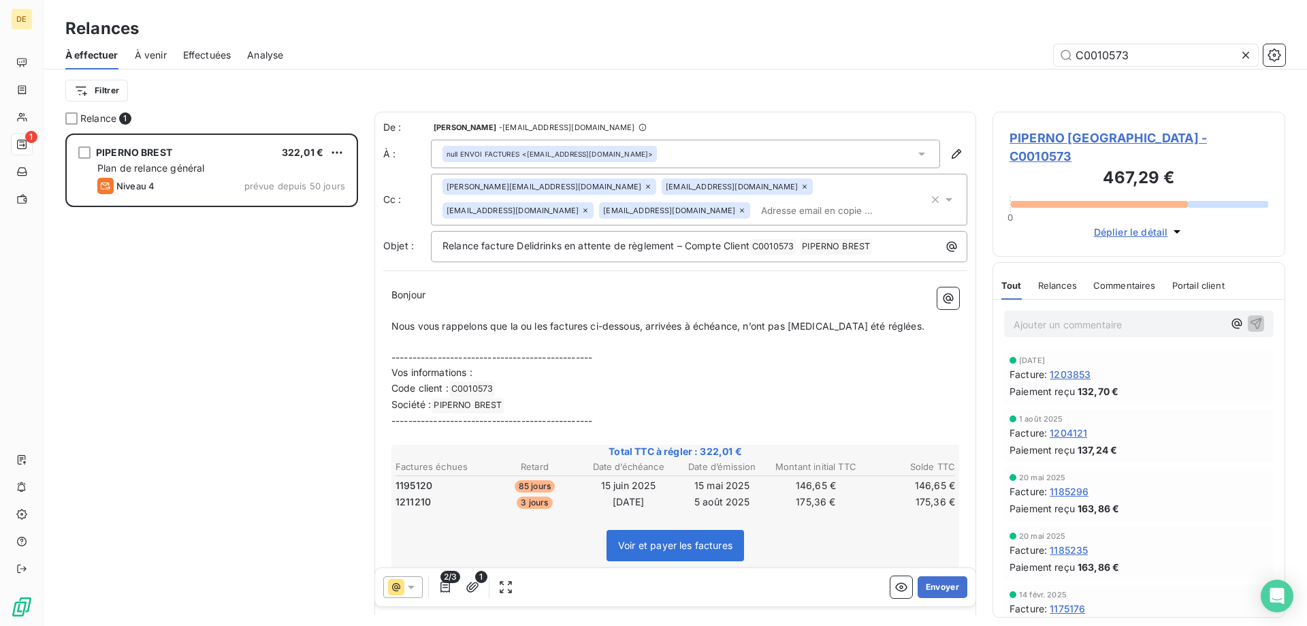
click at [756, 211] on input "text" at bounding box center [834, 210] width 157 height 20
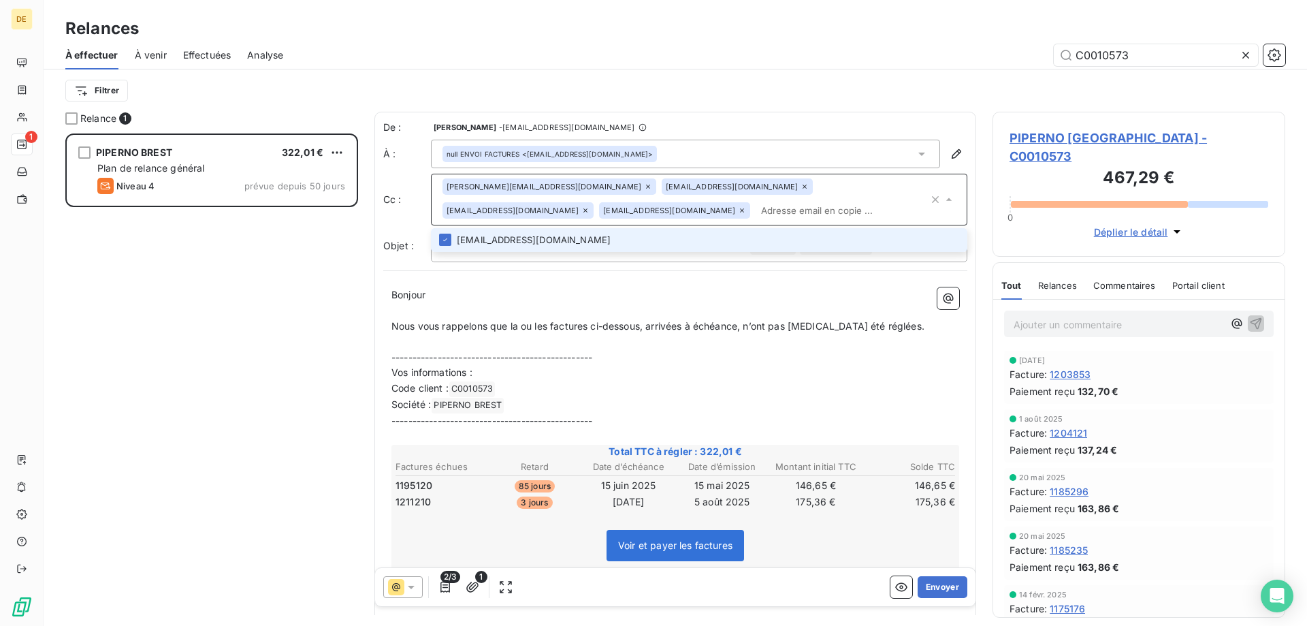
type input "[EMAIL_ADDRESS][DOMAIN_NAME]"
click at [511, 244] on li "[EMAIL_ADDRESS][DOMAIN_NAME]" at bounding box center [699, 240] width 537 height 24
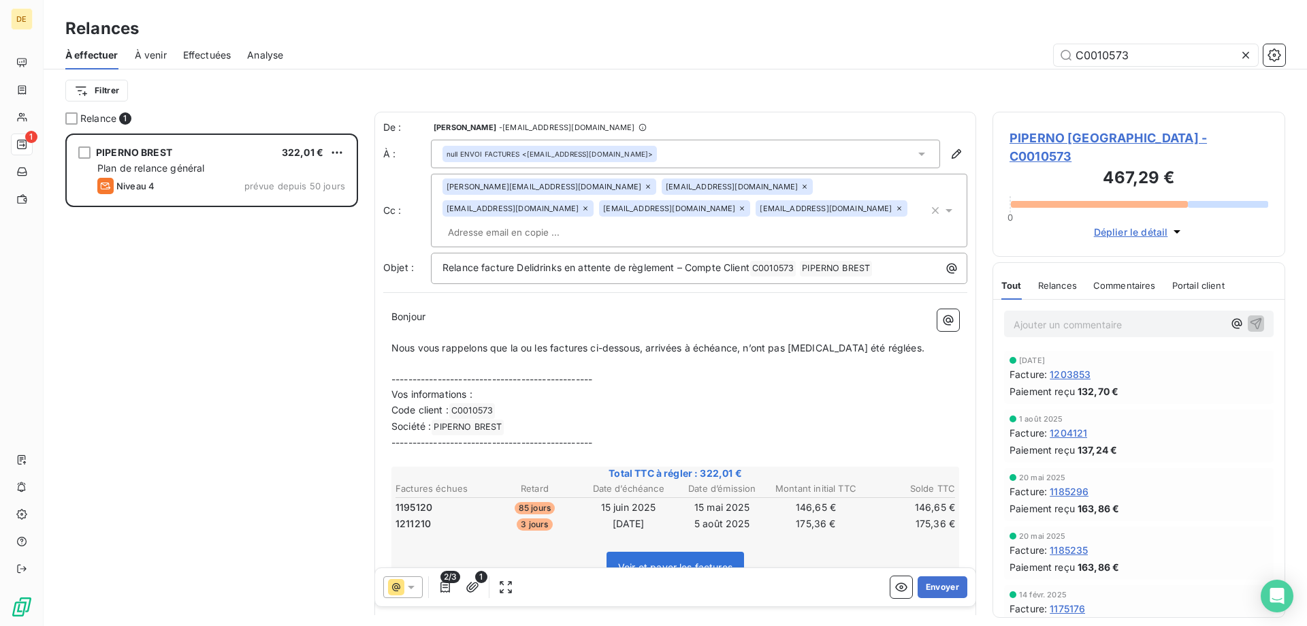
click at [545, 309] on p "Bonjour" at bounding box center [676, 317] width 568 height 16
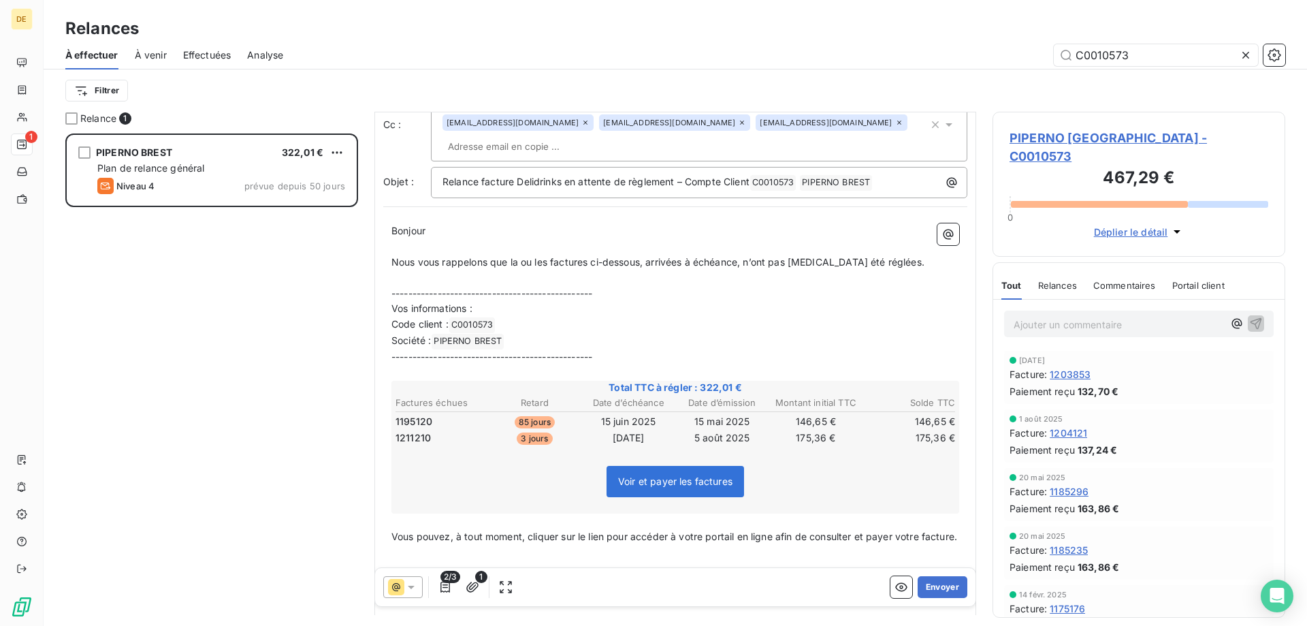
scroll to position [0, 0]
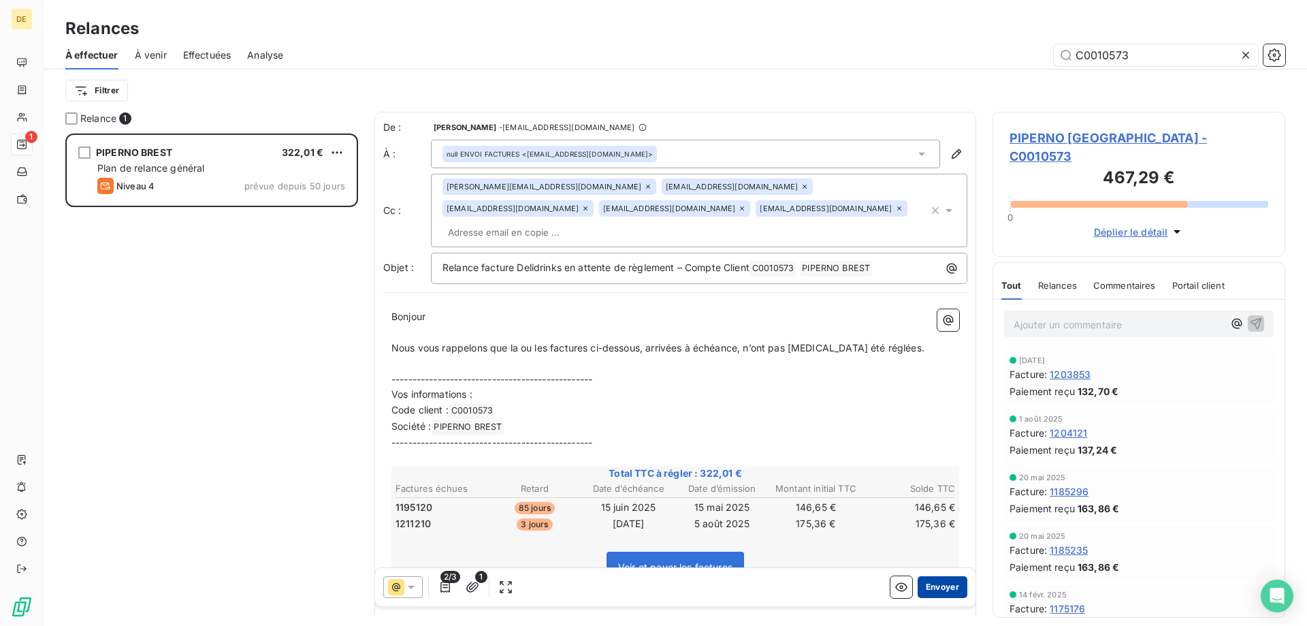
click at [938, 590] on button "Envoyer" at bounding box center [943, 587] width 50 height 22
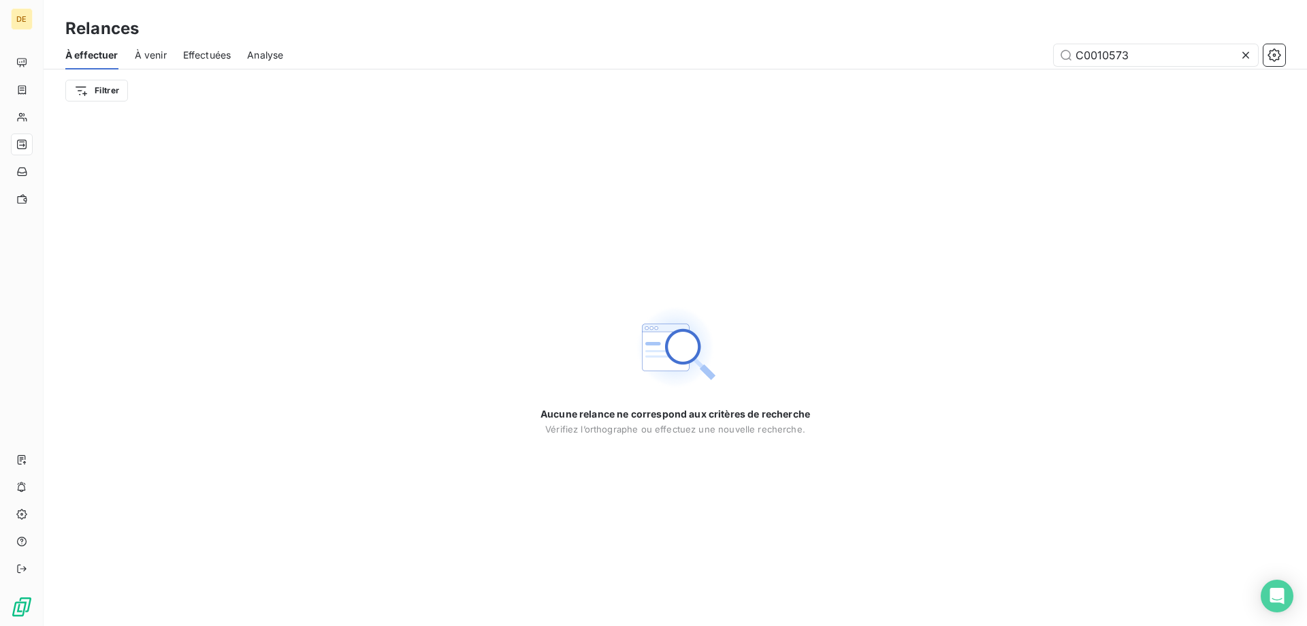
click at [95, 24] on h3 "Relances" at bounding box center [102, 28] width 74 height 25
click at [1251, 56] on icon at bounding box center [1246, 55] width 14 height 14
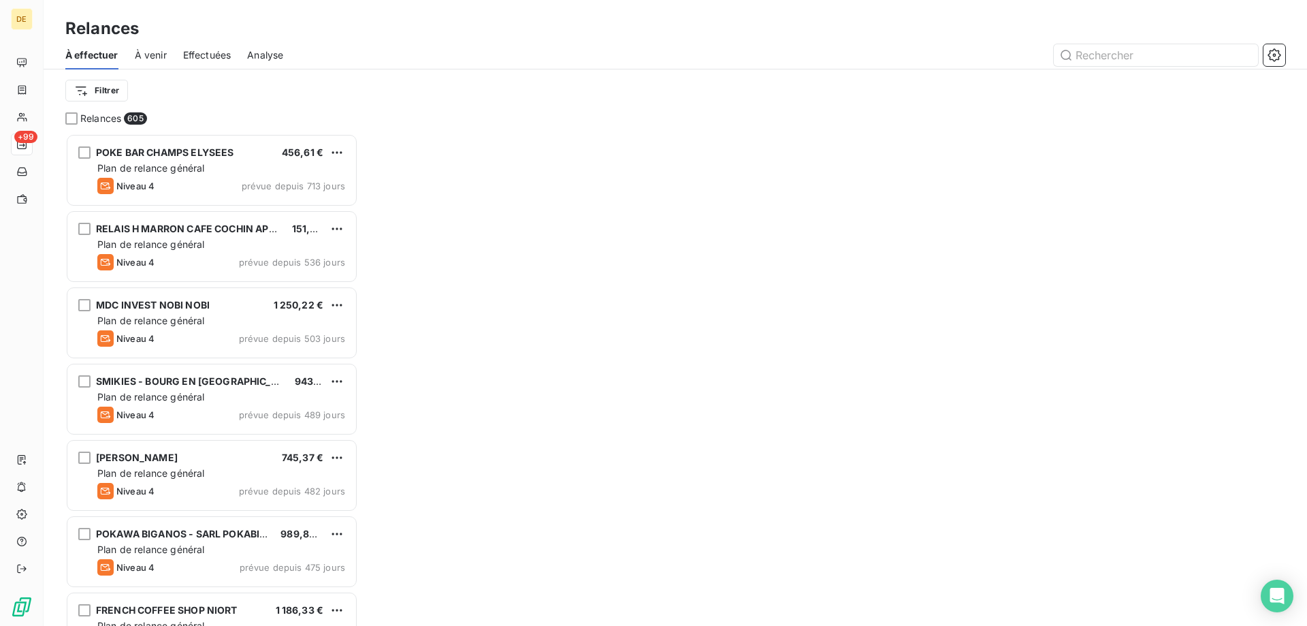
scroll to position [482, 283]
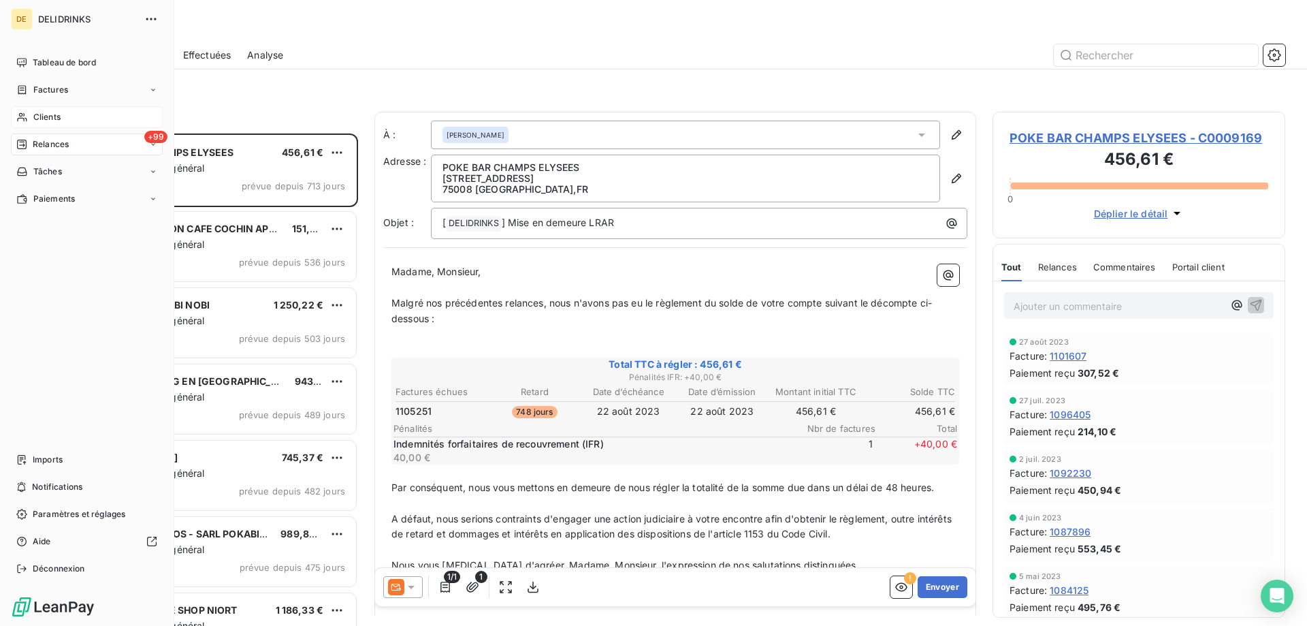
click at [54, 121] on span "Clients" at bounding box center [46, 117] width 27 height 12
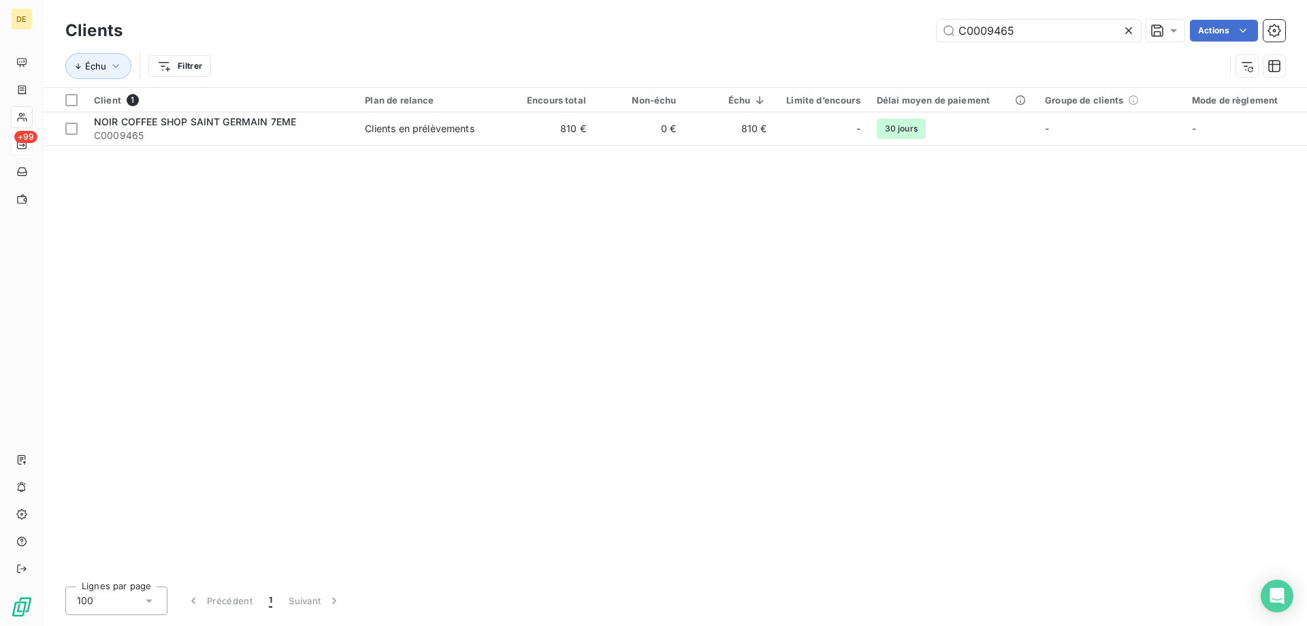
drag, startPoint x: 991, startPoint y: 27, endPoint x: 808, endPoint y: 27, distance: 183.2
click at [808, 27] on div "C0009465 Actions" at bounding box center [712, 31] width 1147 height 22
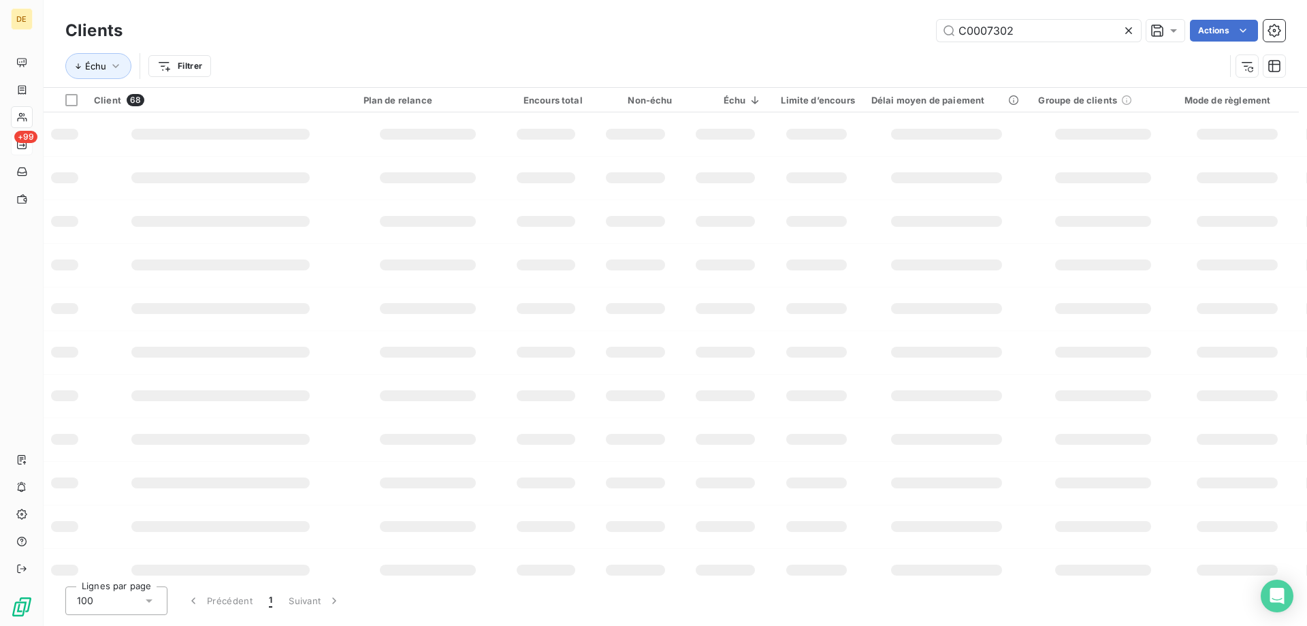
type input "C0007302"
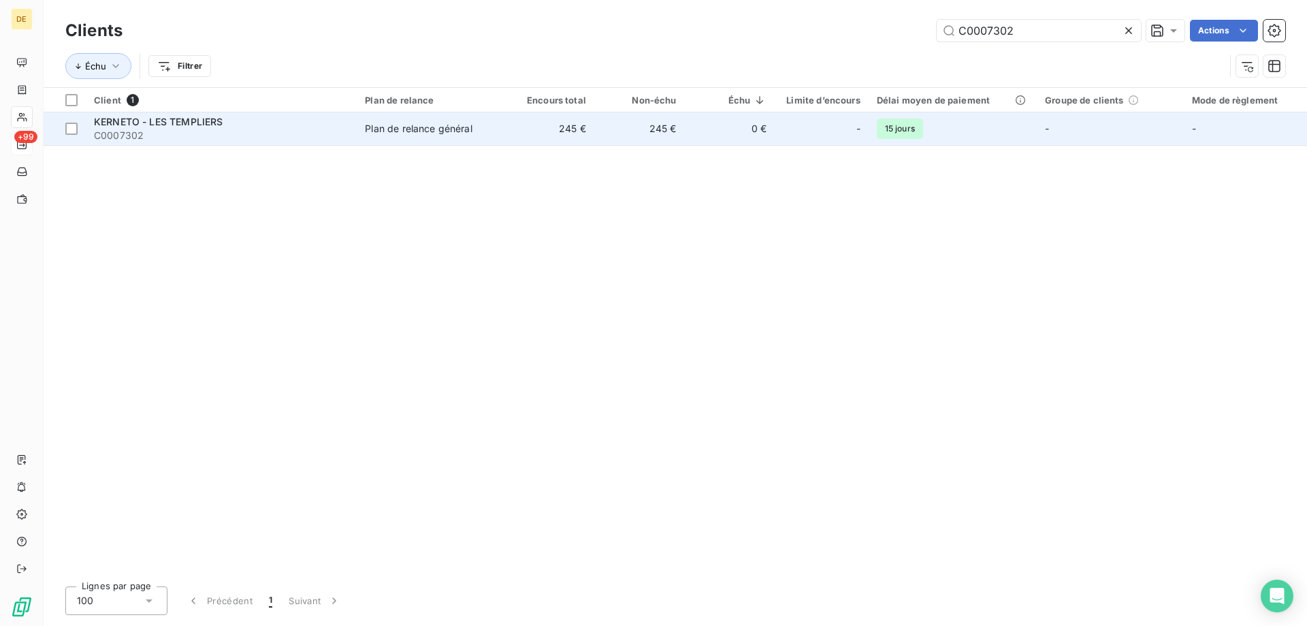
click at [253, 125] on div "KERNETO - LES TEMPLIERS" at bounding box center [221, 122] width 255 height 14
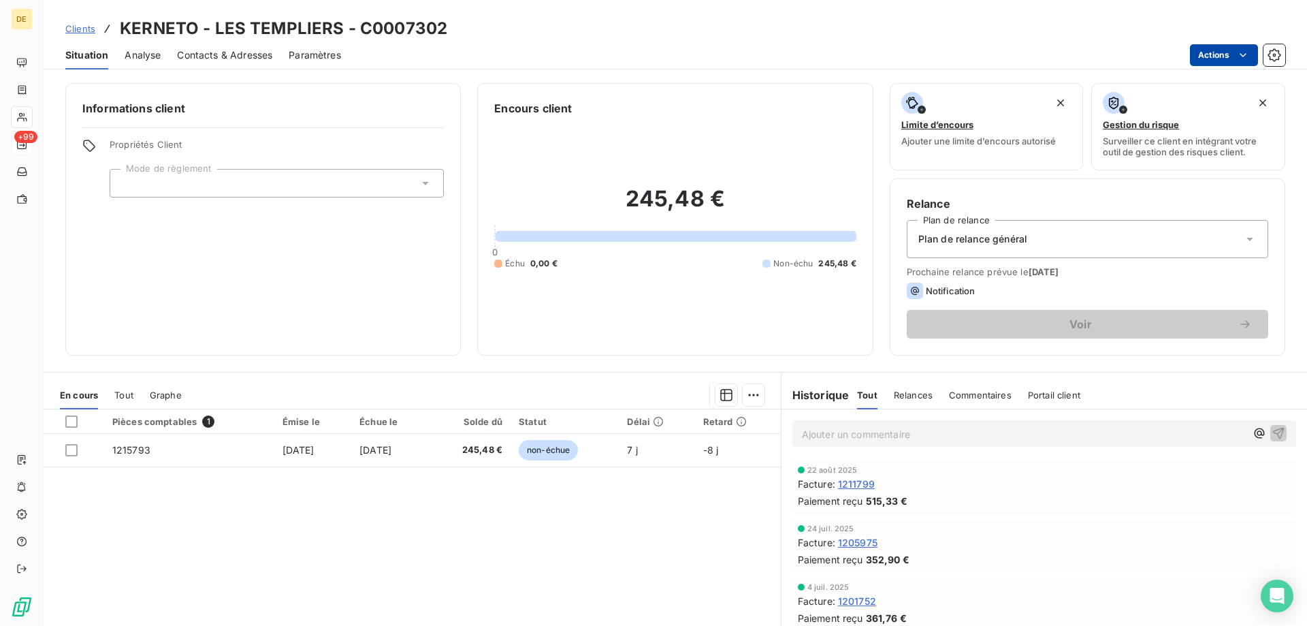
click at [1238, 64] on html "DE +99 Clients KERNETO - LES TEMPLIERS - C0007302 Situation Analyse Contacts & …" at bounding box center [653, 313] width 1307 height 626
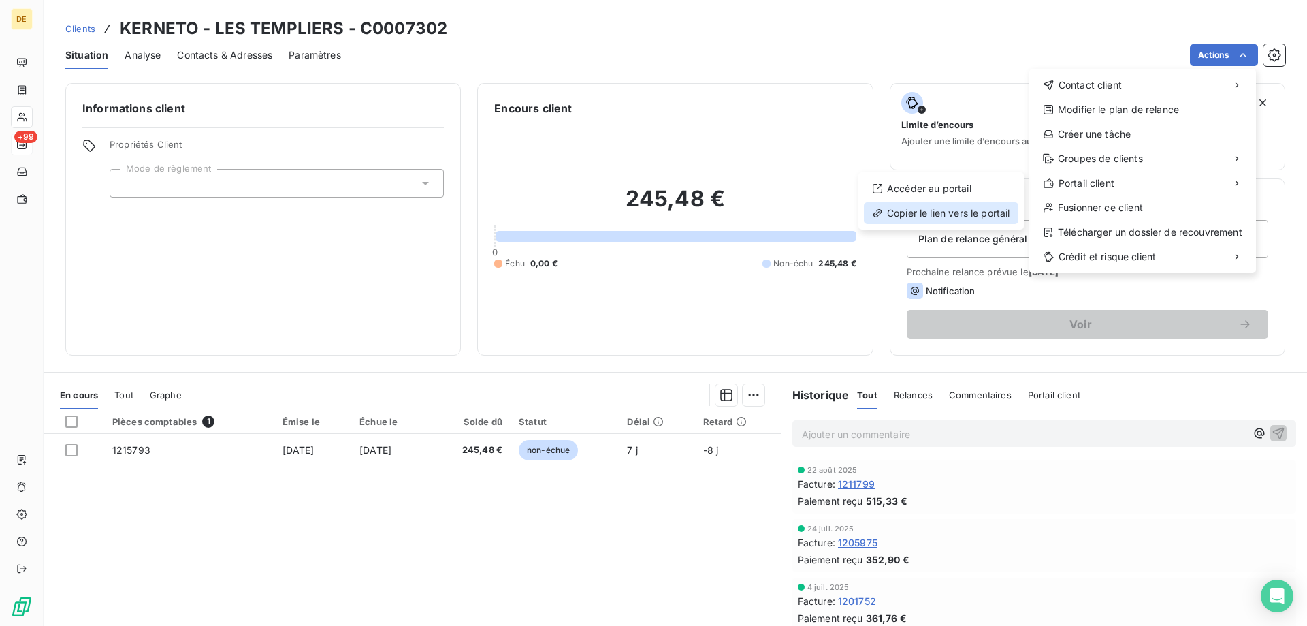
drag, startPoint x: 983, startPoint y: 210, endPoint x: 980, endPoint y: 225, distance: 14.6
click at [980, 223] on div "Copier le lien vers le portail" at bounding box center [941, 213] width 155 height 22
